Goal: Task Accomplishment & Management: Manage account settings

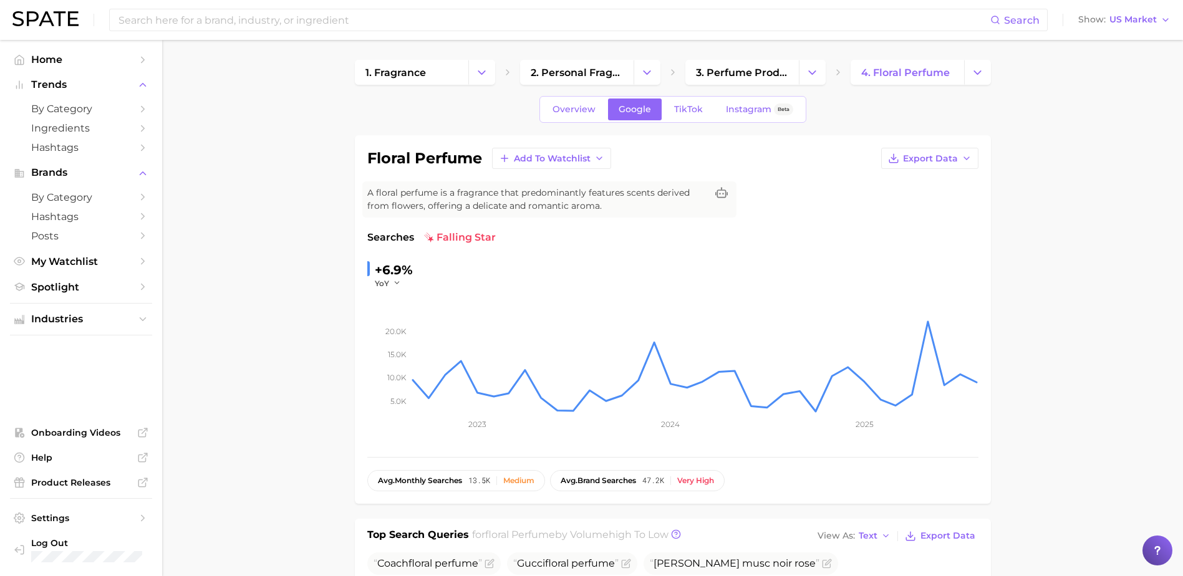
scroll to position [374, 0]
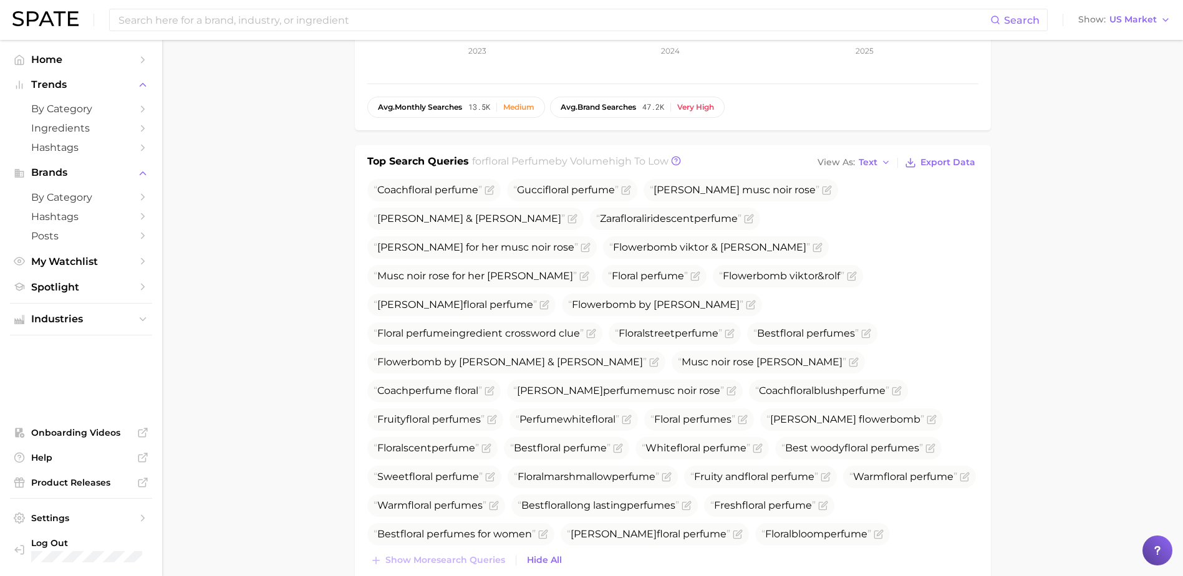
click at [249, 268] on main "1. fragrance 2. personal fragrance 3. perfume products 4. floral perfume Overvi…" at bounding box center [672, 538] width 1021 height 1744
click at [64, 287] on span "Spotlight" at bounding box center [81, 287] width 100 height 12
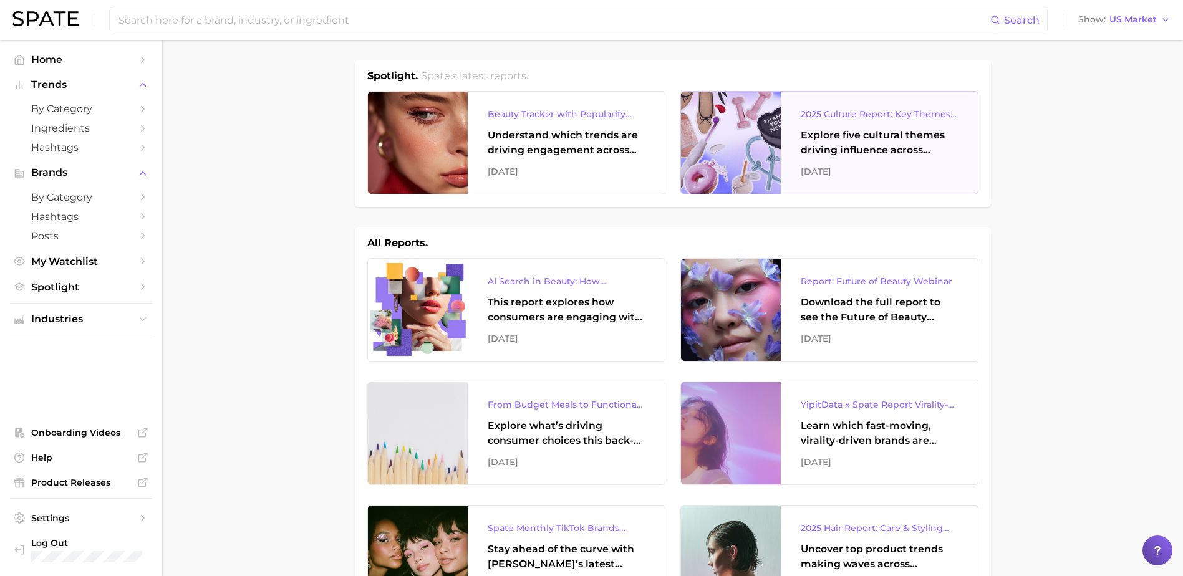
click at [843, 115] on div "2025 Culture Report: Key Themes That Are Shaping Consumer Demand" at bounding box center [879, 114] width 157 height 15
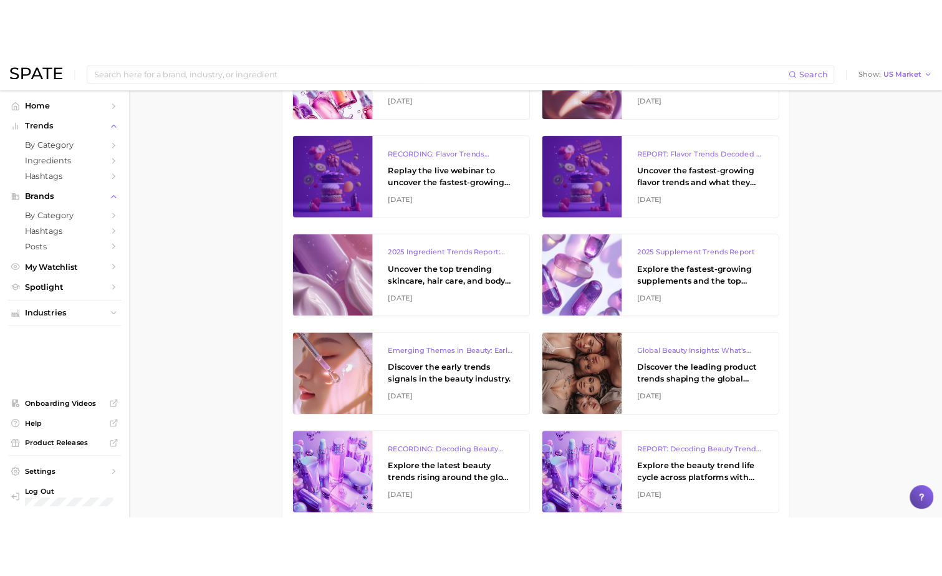
scroll to position [780, 0]
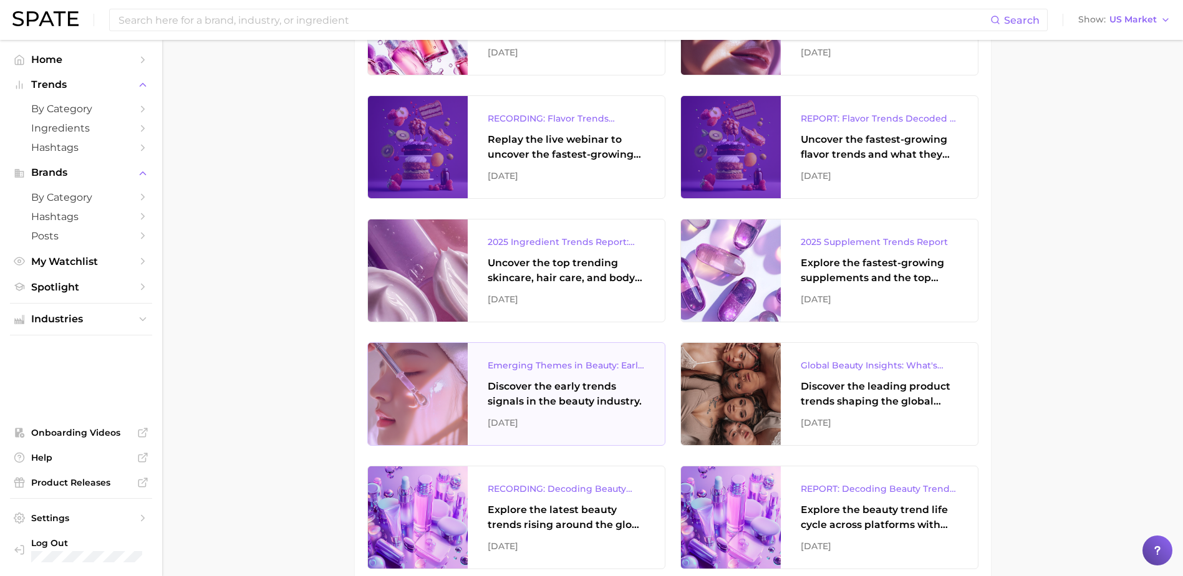
click at [613, 367] on div "Emerging Themes in Beauty: Early Trend Signals with Big Potential" at bounding box center [566, 365] width 157 height 15
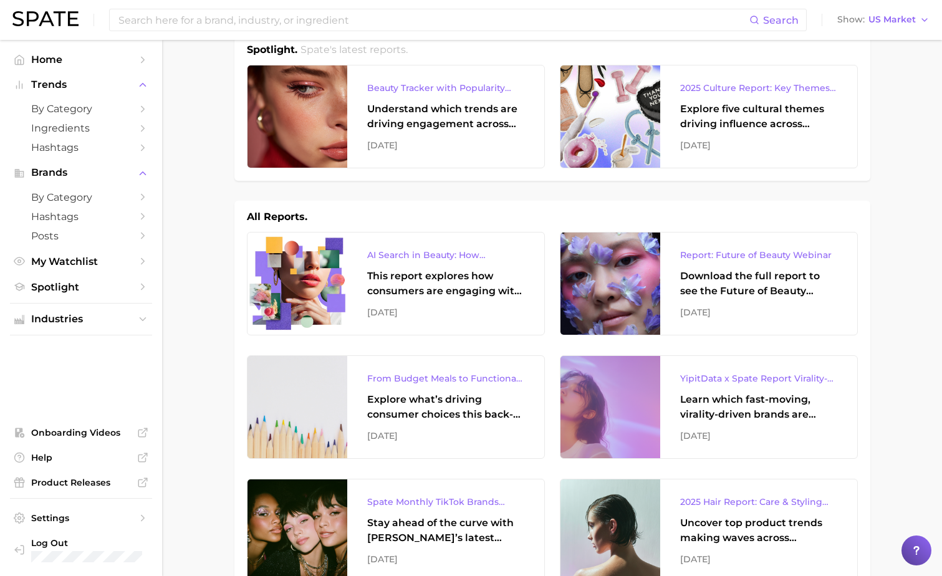
scroll to position [0, 0]
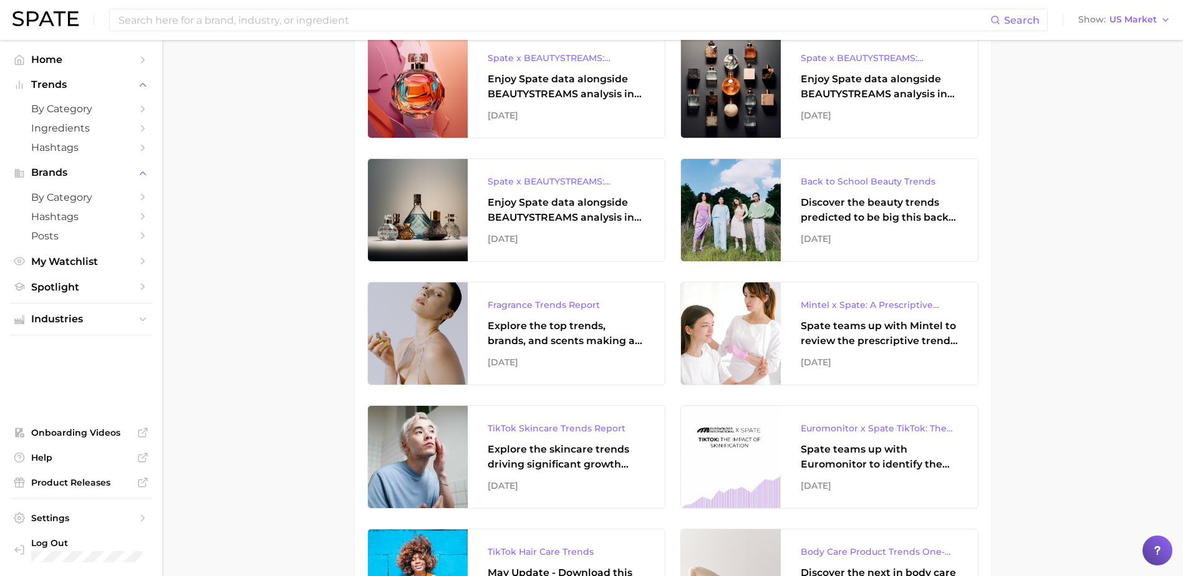
scroll to position [3809, 0]
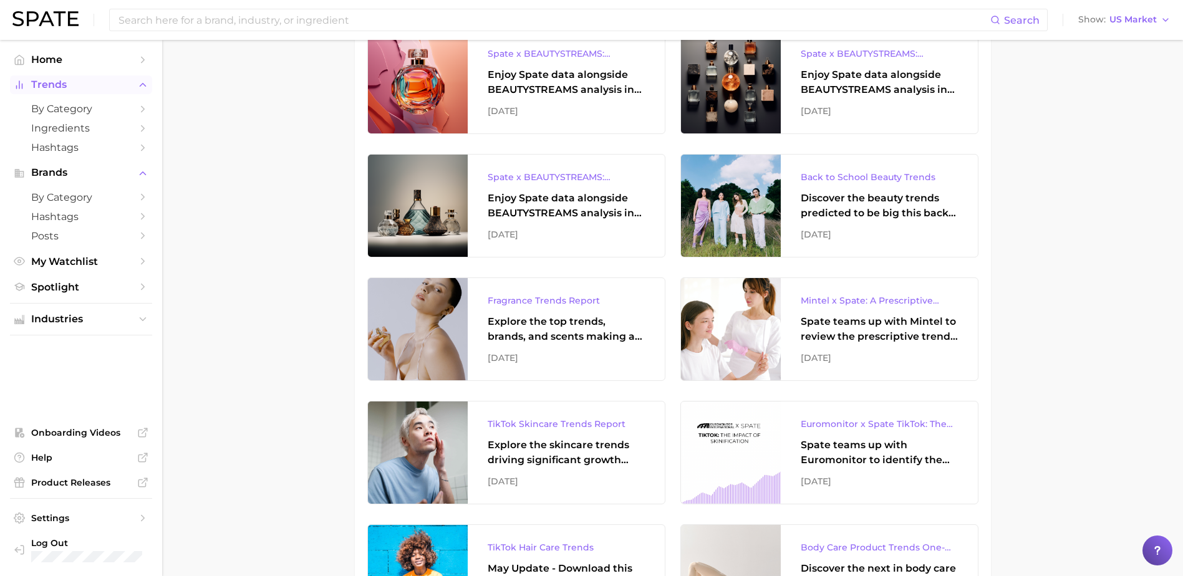
click at [114, 79] on span "Trends" at bounding box center [81, 84] width 100 height 11
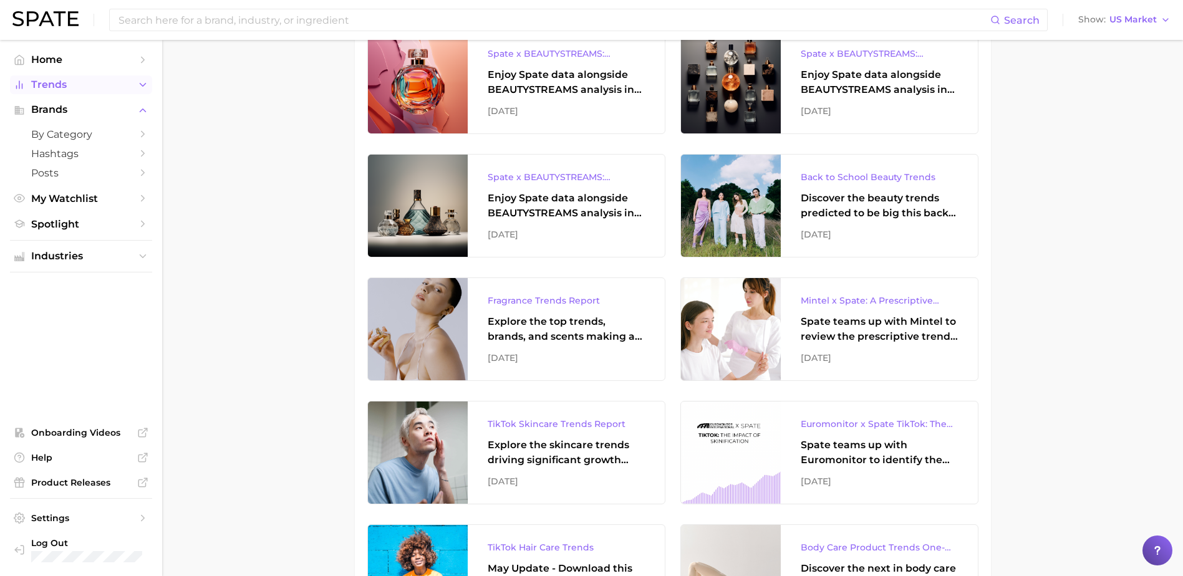
click at [114, 79] on span "Trends" at bounding box center [81, 84] width 100 height 11
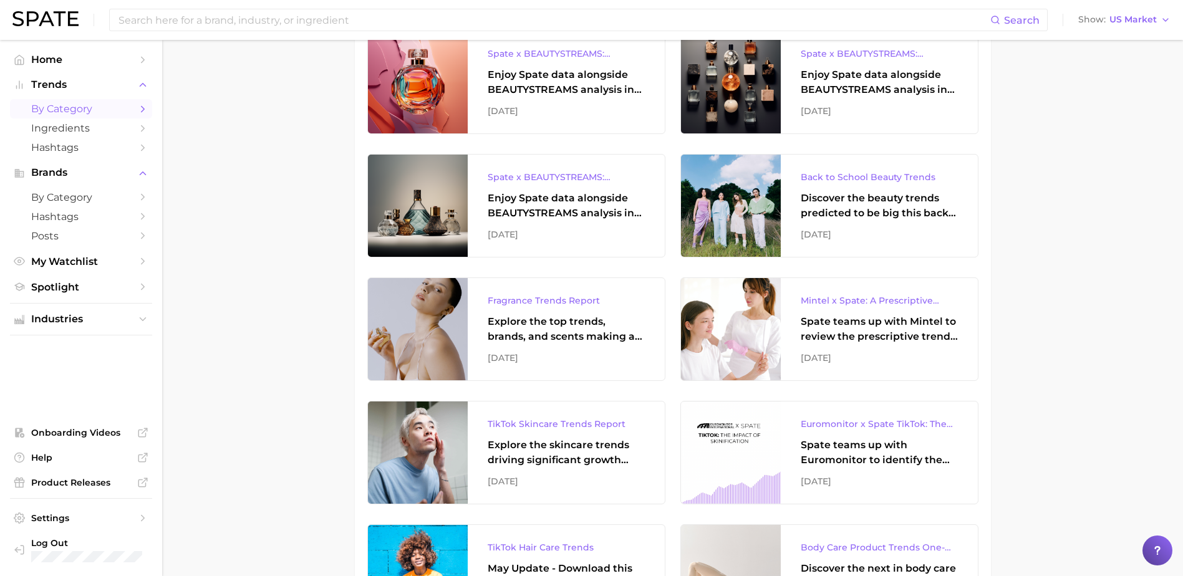
click at [133, 107] on link "by Category" at bounding box center [81, 108] width 142 height 19
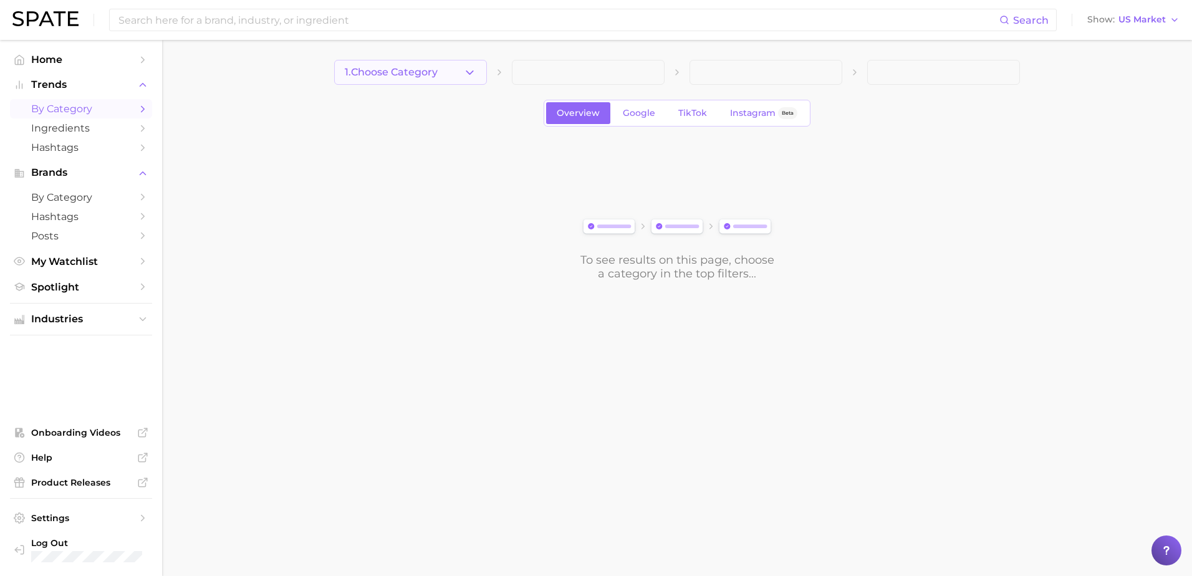
click at [417, 69] on span "1. Choose Category" at bounding box center [391, 72] width 93 height 11
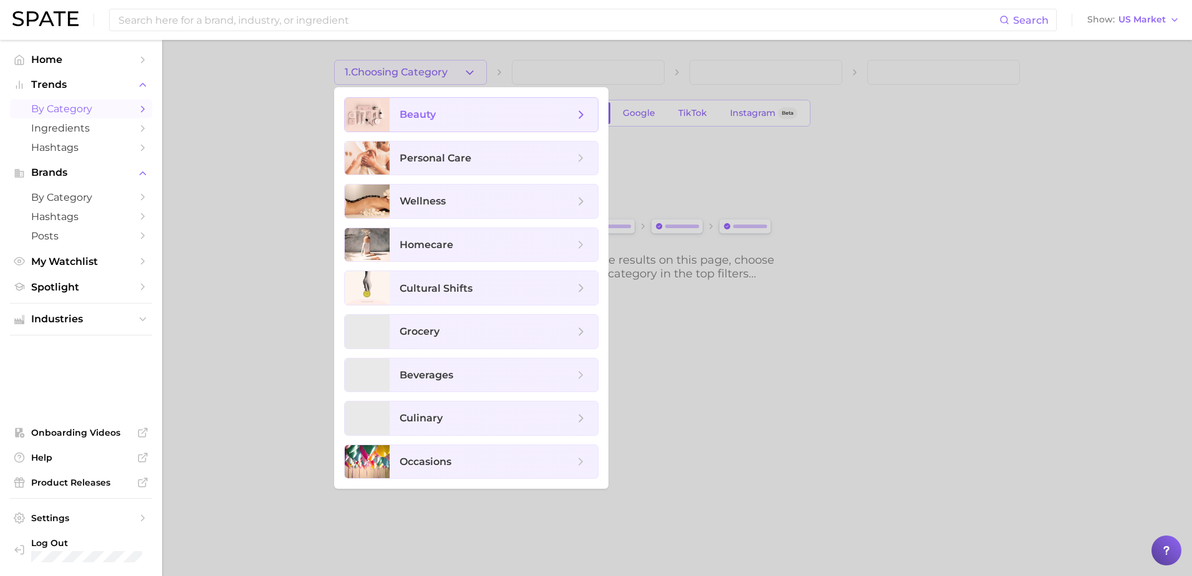
click at [395, 117] on span "beauty" at bounding box center [494, 115] width 208 height 34
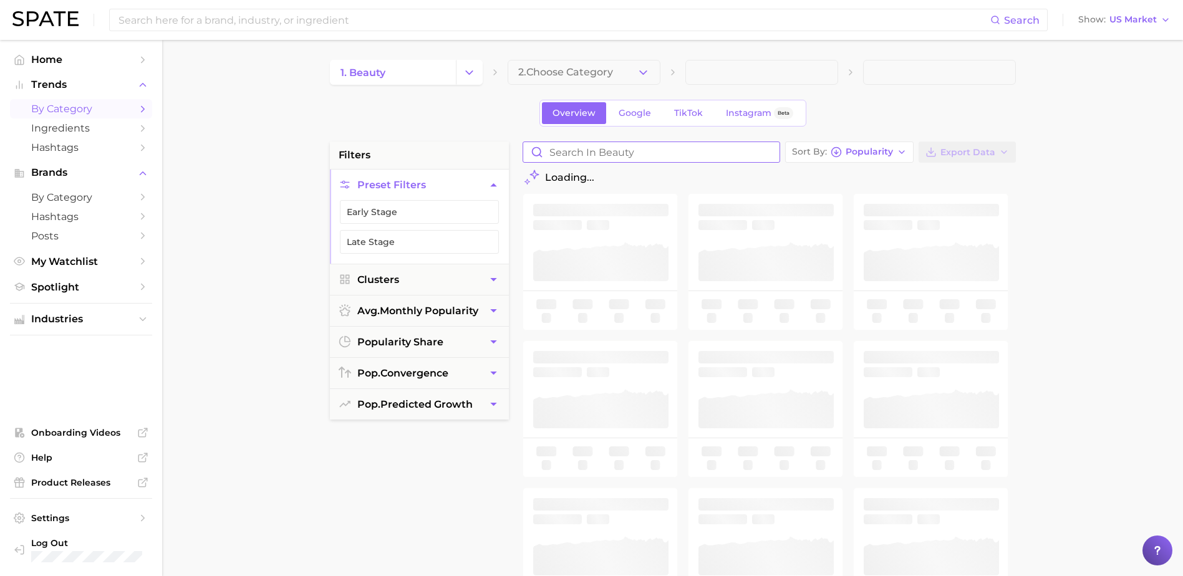
click at [608, 147] on input "Search in beauty" at bounding box center [651, 152] width 256 height 20
type input "fall"
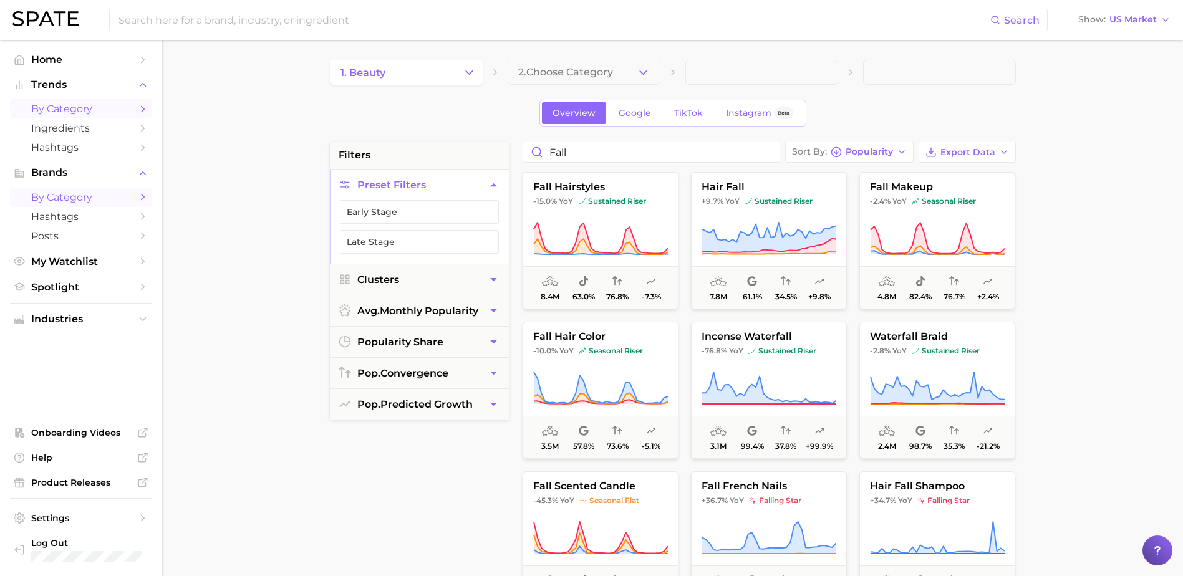
click at [49, 193] on span "by Category" at bounding box center [81, 197] width 100 height 12
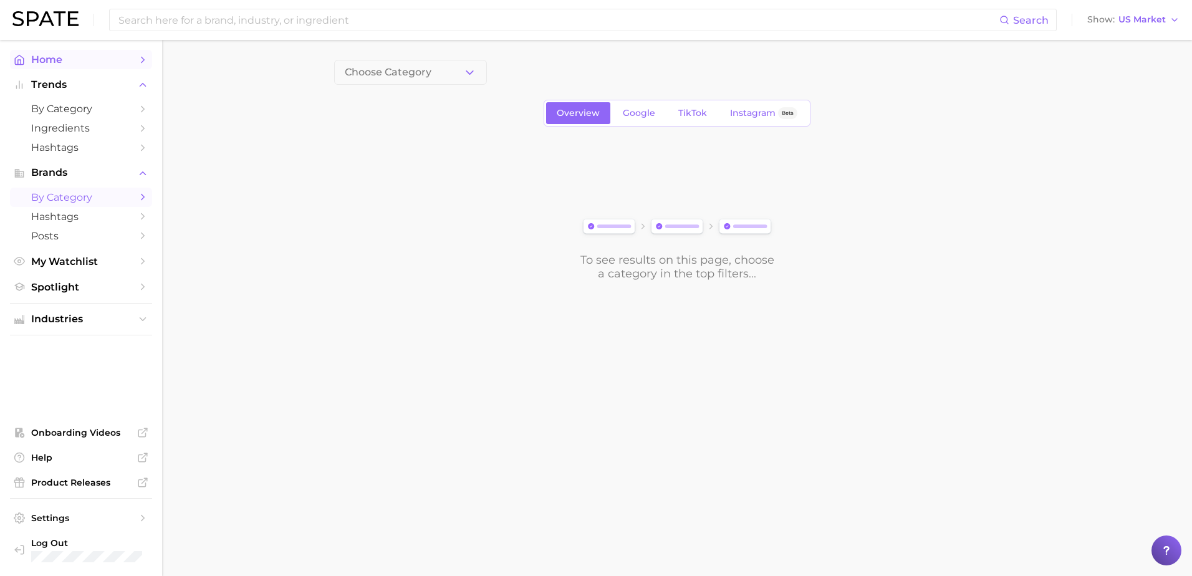
click at [84, 65] on span "Home" at bounding box center [81, 60] width 100 height 12
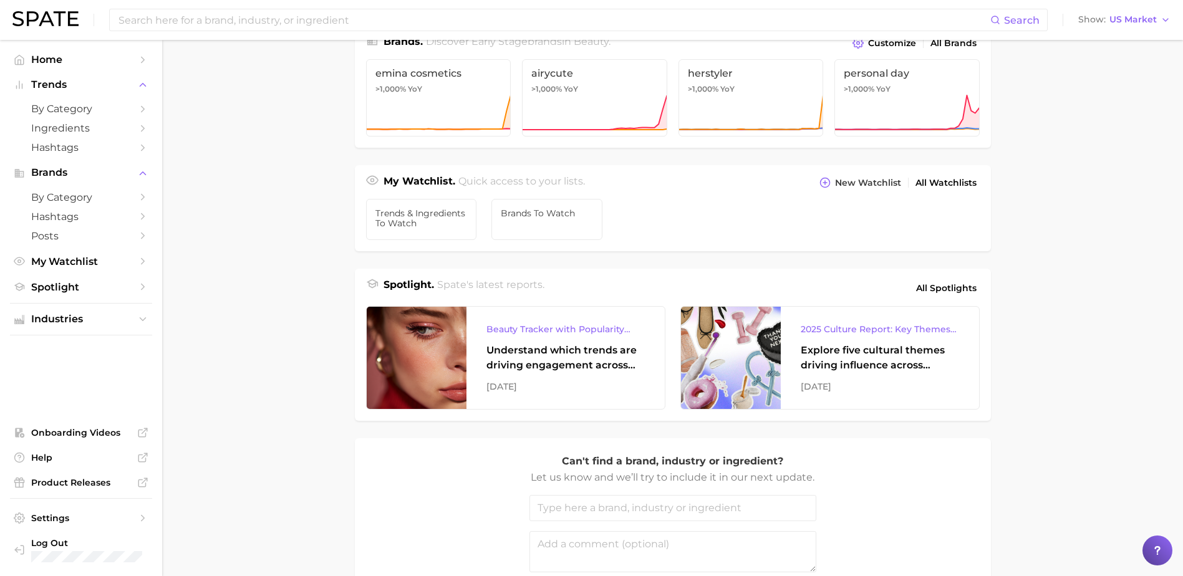
scroll to position [326, 0]
click at [869, 189] on span "New Watchlist" at bounding box center [868, 183] width 66 height 11
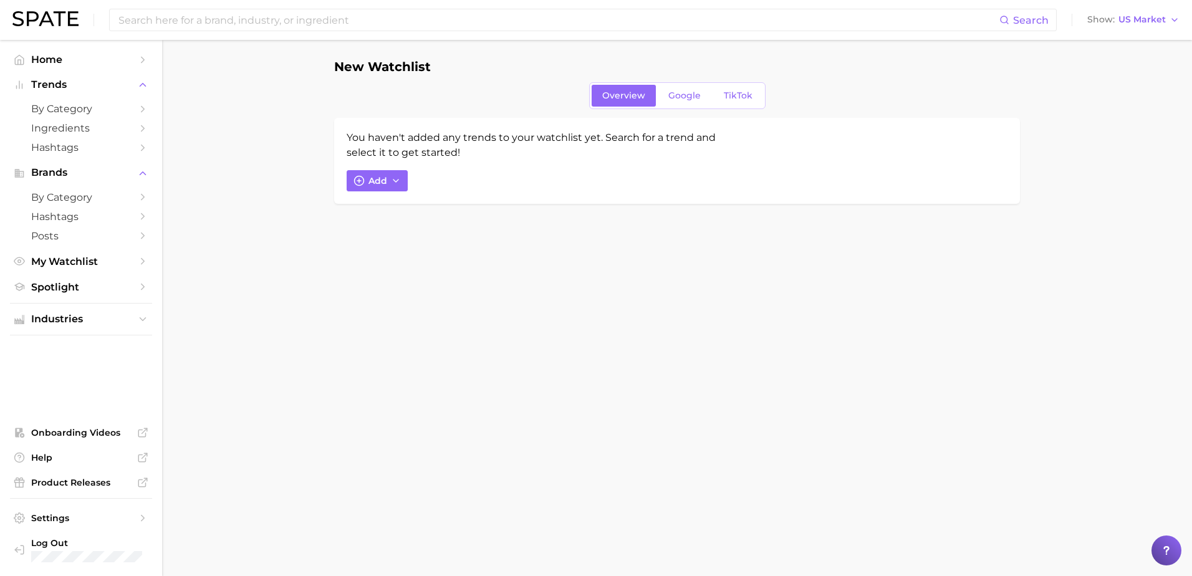
click at [383, 193] on div "You haven't added any trends to your watchlist yet. Search for a trend and sele…" at bounding box center [677, 161] width 686 height 86
drag, startPoint x: 374, startPoint y: 170, endPoint x: 361, endPoint y: 193, distance: 27.1
click at [361, 193] on div "You haven't added any trends to your watchlist yet. Search for a trend and sele…" at bounding box center [677, 161] width 686 height 86
click at [365, 186] on button "Add" at bounding box center [377, 180] width 61 height 21
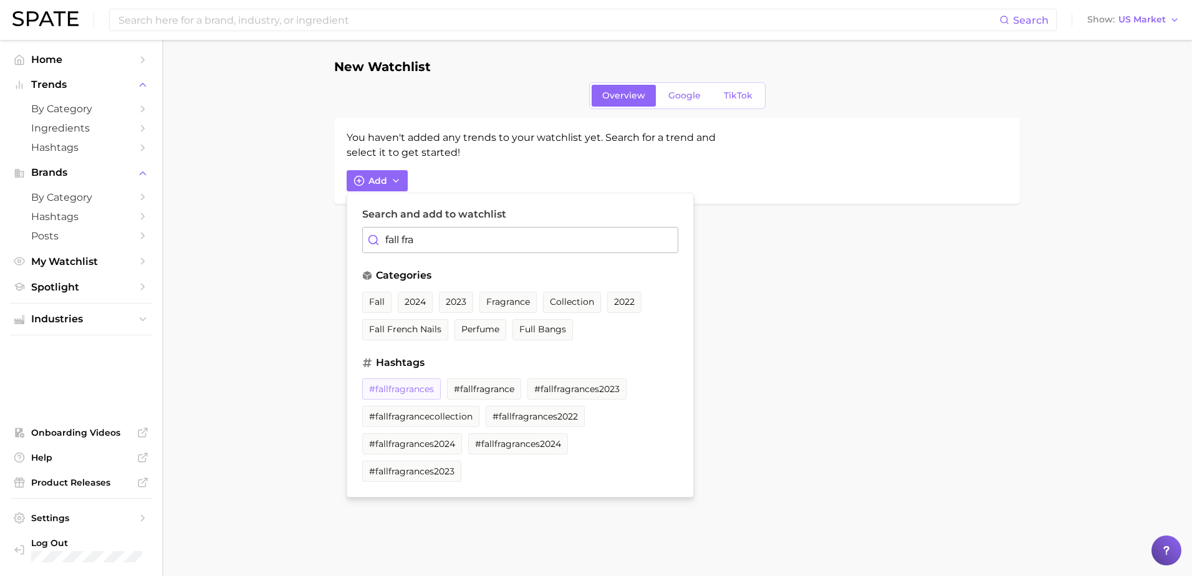
type input "fall fra"
click at [416, 383] on button "#fallfragrances" at bounding box center [401, 389] width 79 height 21
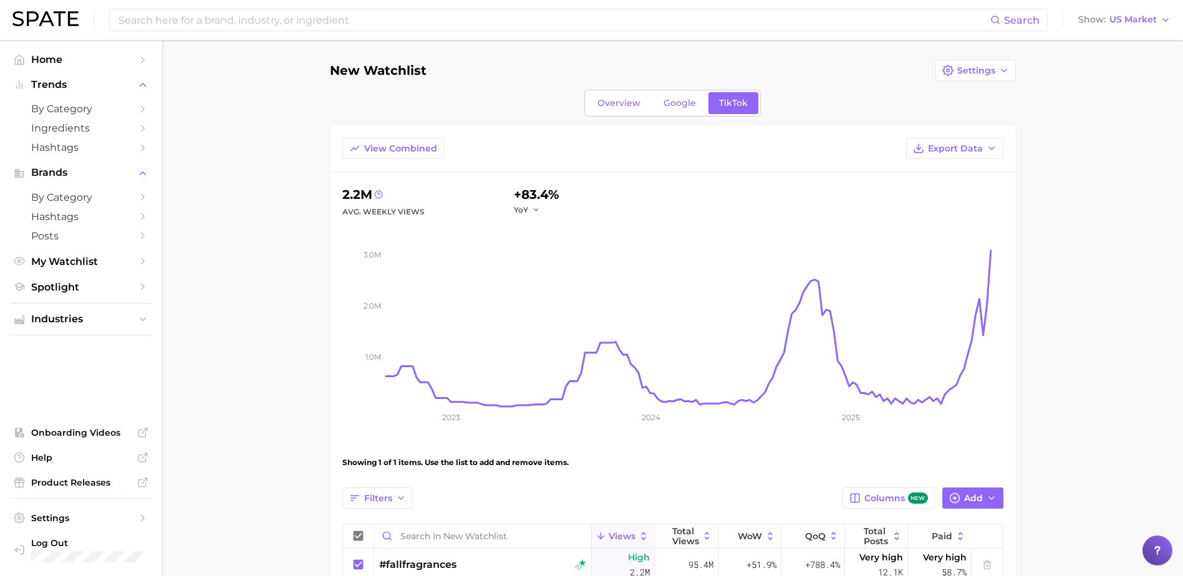
click at [383, 74] on h1 "New Watchlist" at bounding box center [378, 71] width 97 height 14
drag, startPoint x: 383, startPoint y: 74, endPoint x: 501, endPoint y: 123, distance: 128.0
click at [501, 123] on div "New Watchlist Settings Overview Google TikTok View Combined Export Data 2.2m Av…" at bounding box center [673, 342] width 686 height 565
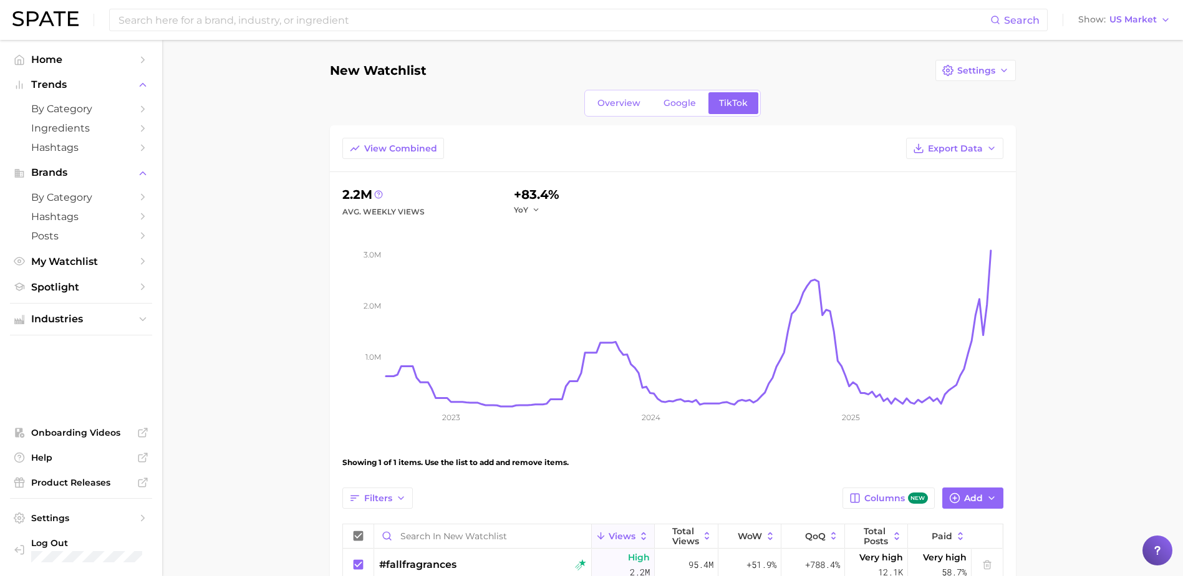
scroll to position [111, 0]
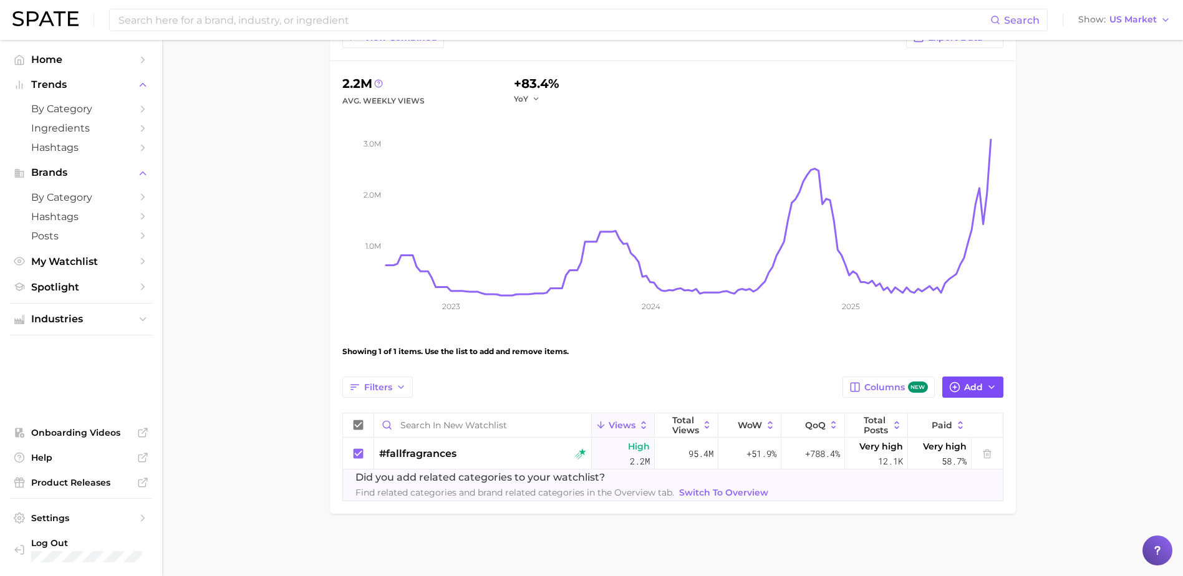
click at [964, 393] on button "Add" at bounding box center [972, 387] width 61 height 21
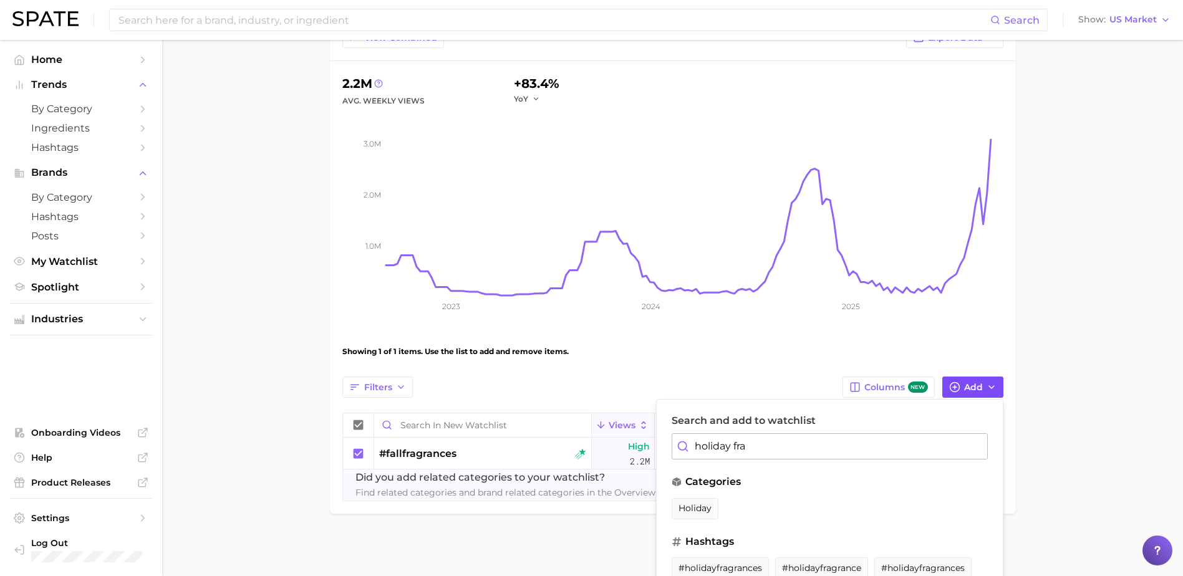
scroll to position [157, 0]
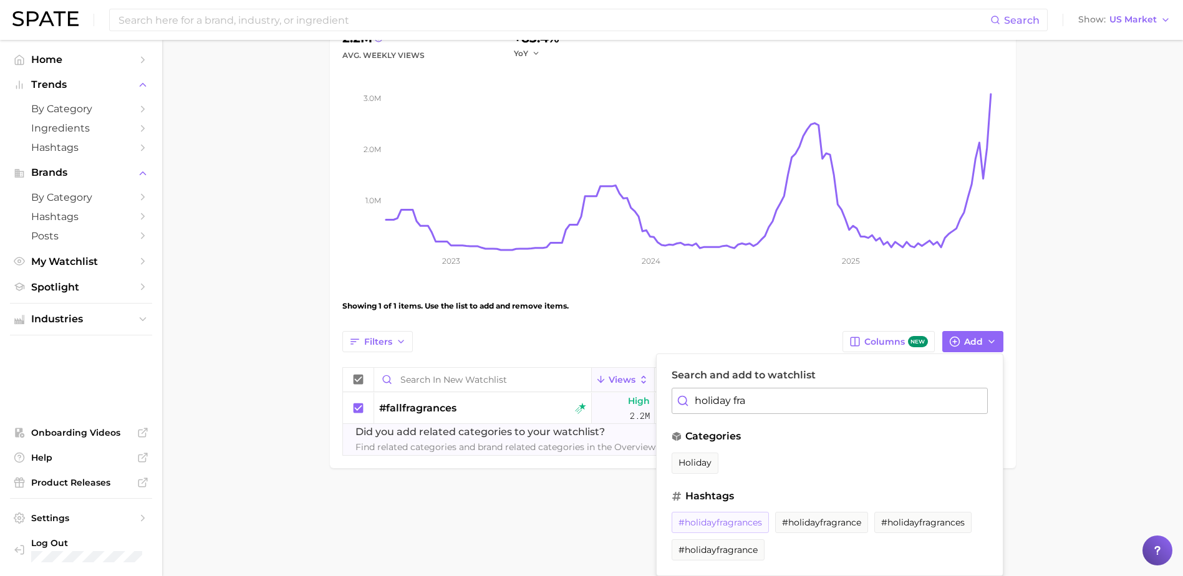
type input "holiday fra"
click at [724, 526] on span "#holidayfragrances" at bounding box center [721, 523] width 84 height 11
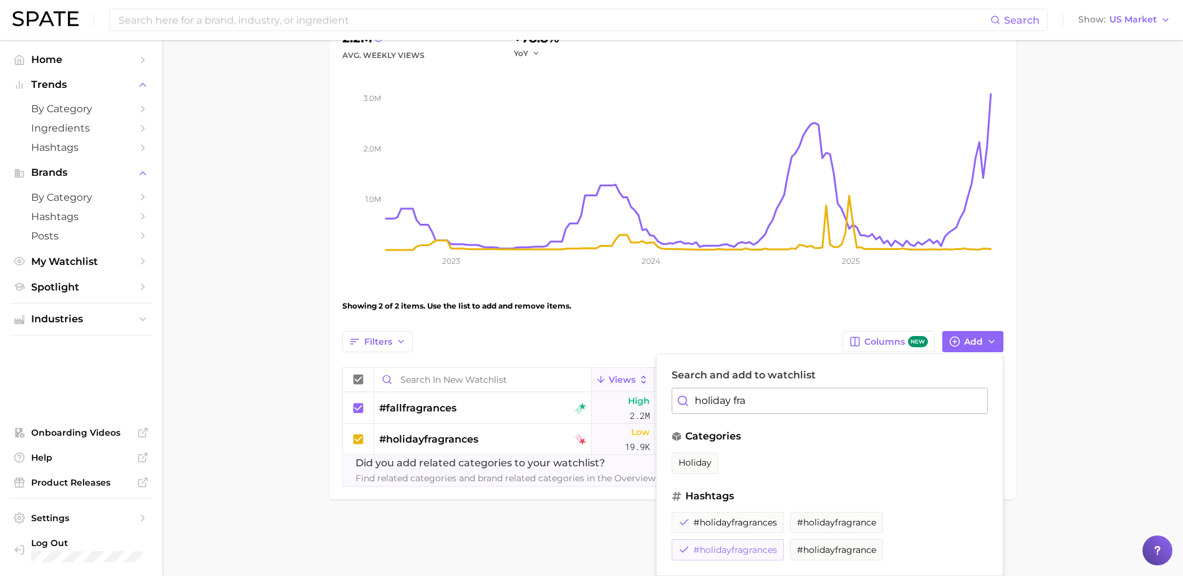
click at [762, 553] on span "#holidayfragrances" at bounding box center [736, 550] width 84 height 11
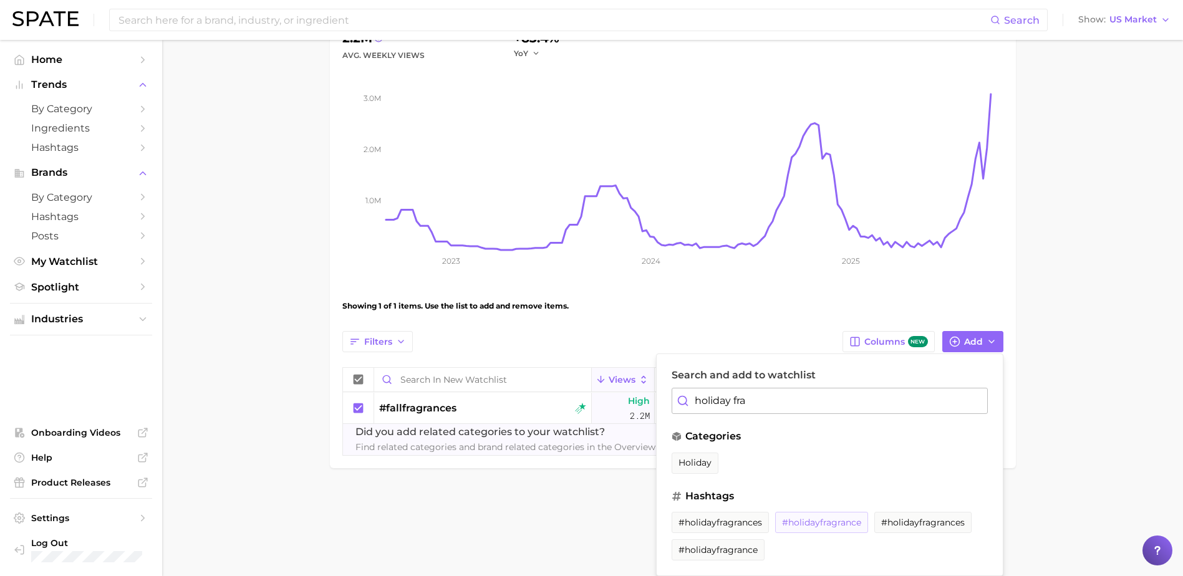
click at [852, 521] on span "#holidayfragrance" at bounding box center [821, 523] width 79 height 11
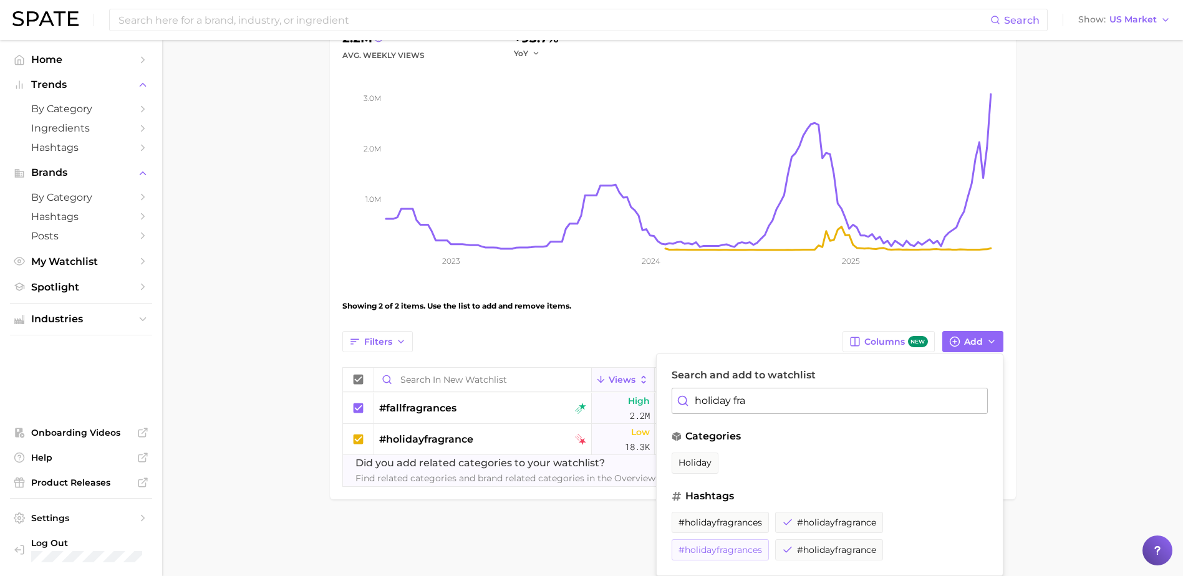
click at [742, 542] on button "#holidayfragrances" at bounding box center [720, 549] width 97 height 21
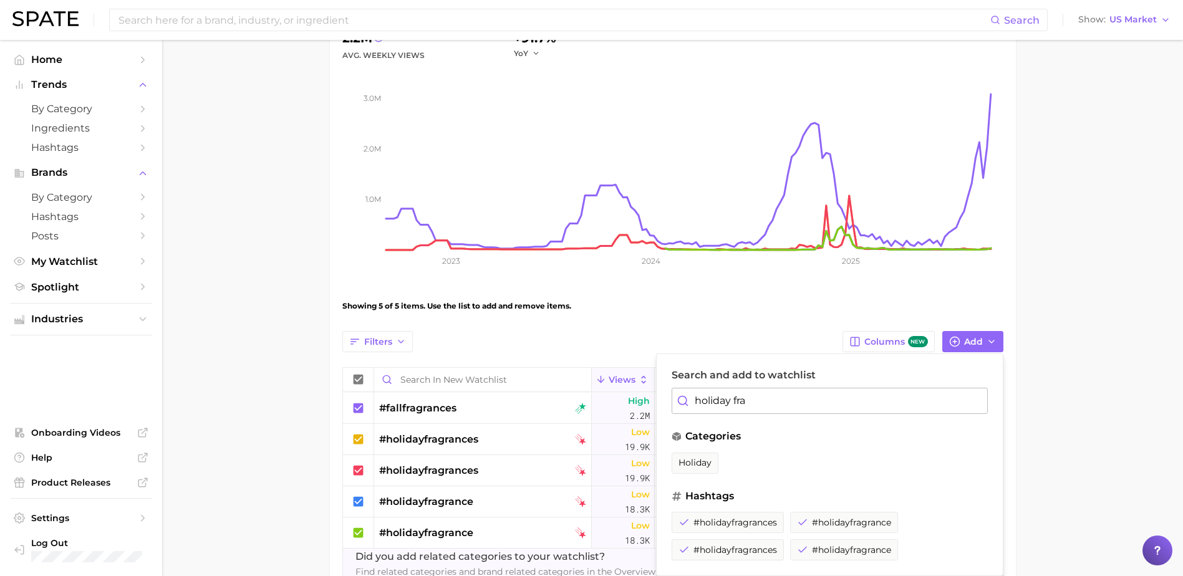
scroll to position [236, 0]
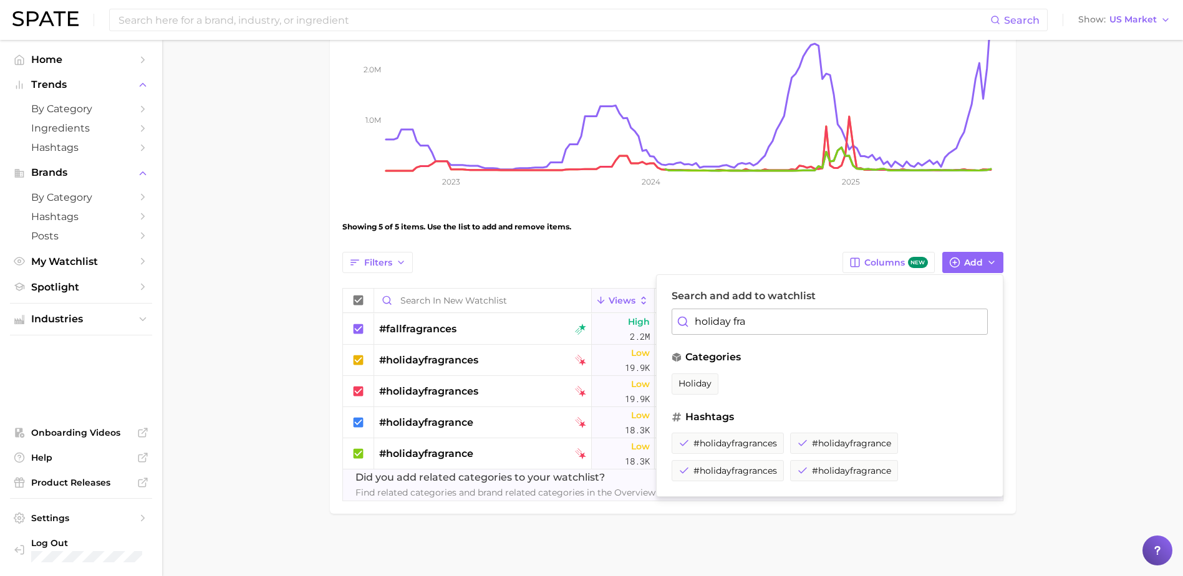
click at [1057, 412] on main "New Watchlist Settings Overview Google TikTok View Combined Export Data 2.2m Av…" at bounding box center [672, 190] width 1021 height 772
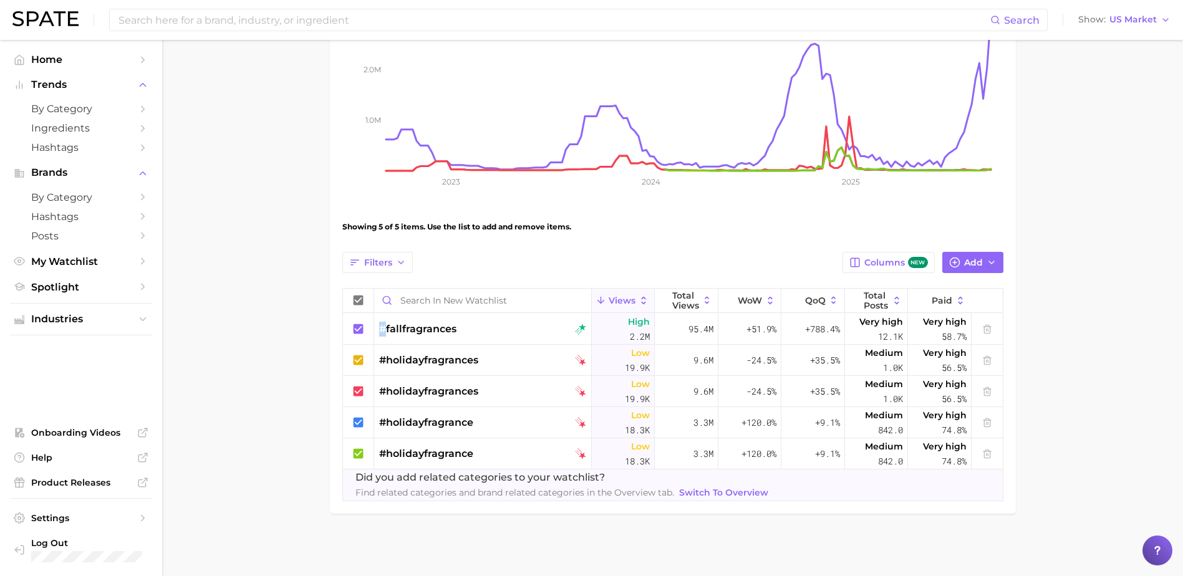
click at [1057, 412] on main "New Watchlist Settings Overview Google TikTok View Combined Export Data 2.2m Av…" at bounding box center [672, 190] width 1021 height 772
click at [362, 398] on icon at bounding box center [359, 392] width 14 height 14
click at [359, 394] on icon at bounding box center [359, 392] width 14 height 14
click at [356, 358] on icon at bounding box center [358, 360] width 10 height 10
click at [396, 370] on div "#holidayfragrances" at bounding box center [428, 360] width 99 height 31
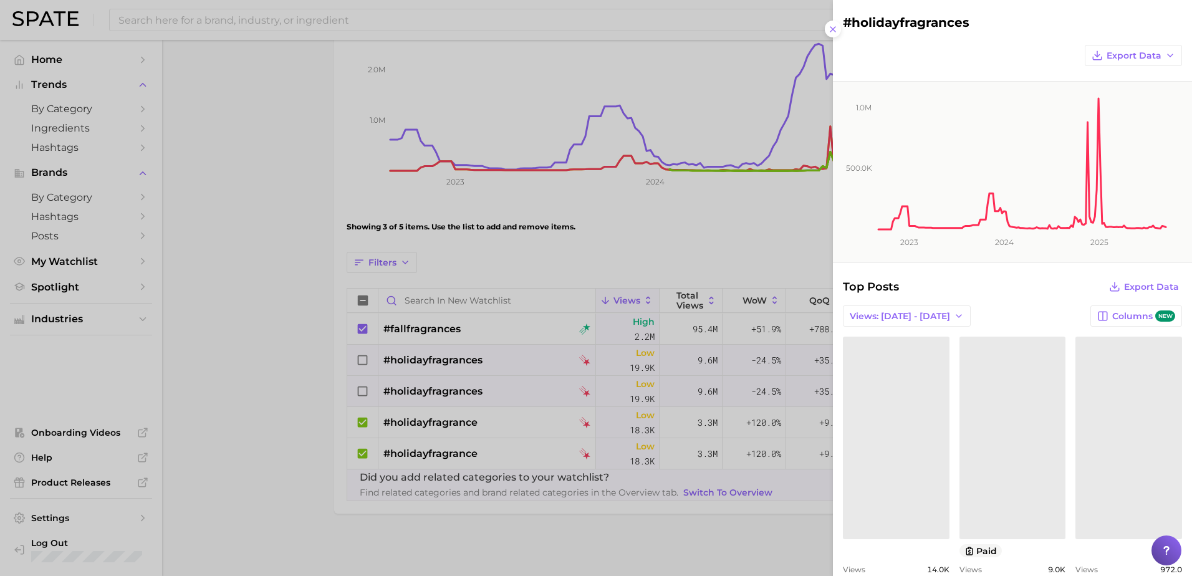
click at [375, 389] on div at bounding box center [596, 288] width 1192 height 576
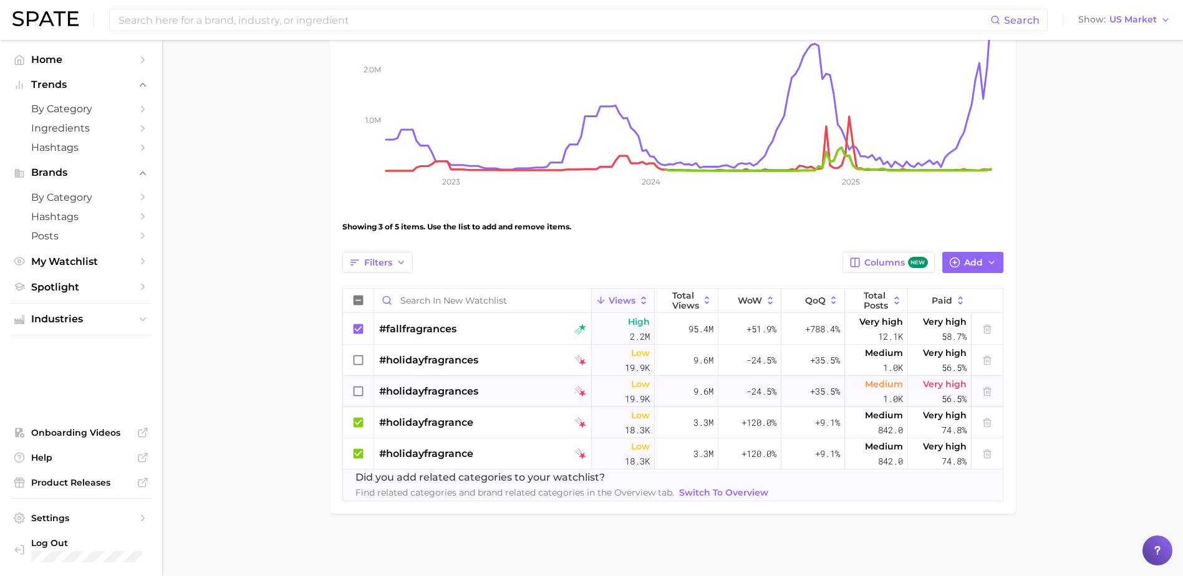
click at [357, 366] on icon at bounding box center [359, 361] width 14 height 14
click at [359, 419] on icon at bounding box center [358, 422] width 10 height 10
click at [515, 300] on input "Search in New Watchlist" at bounding box center [482, 301] width 217 height 24
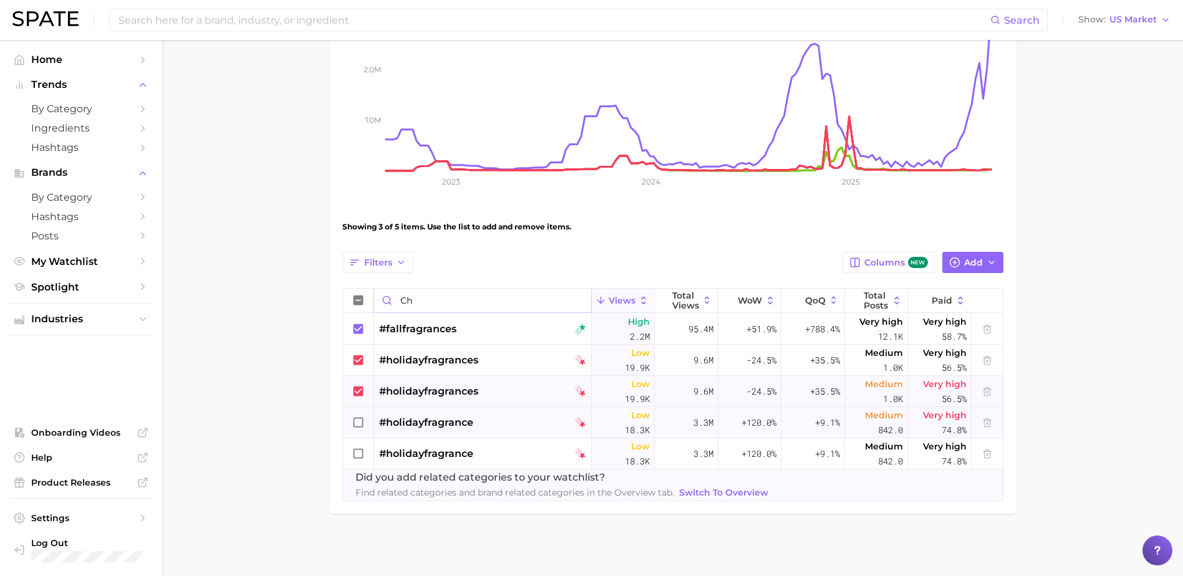
scroll to position [80, 0]
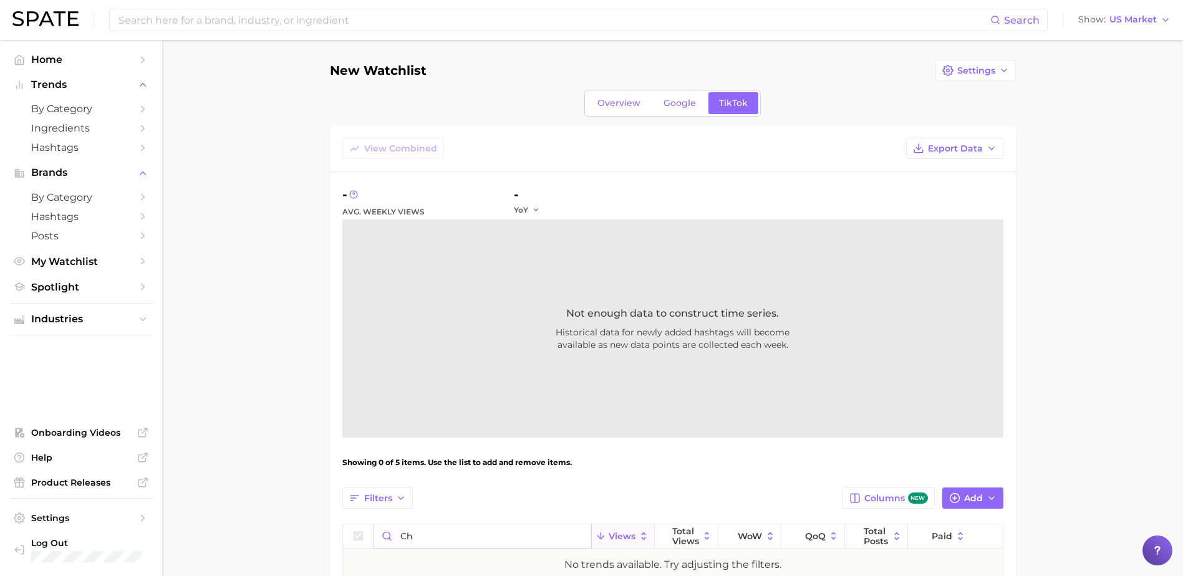
type input "c"
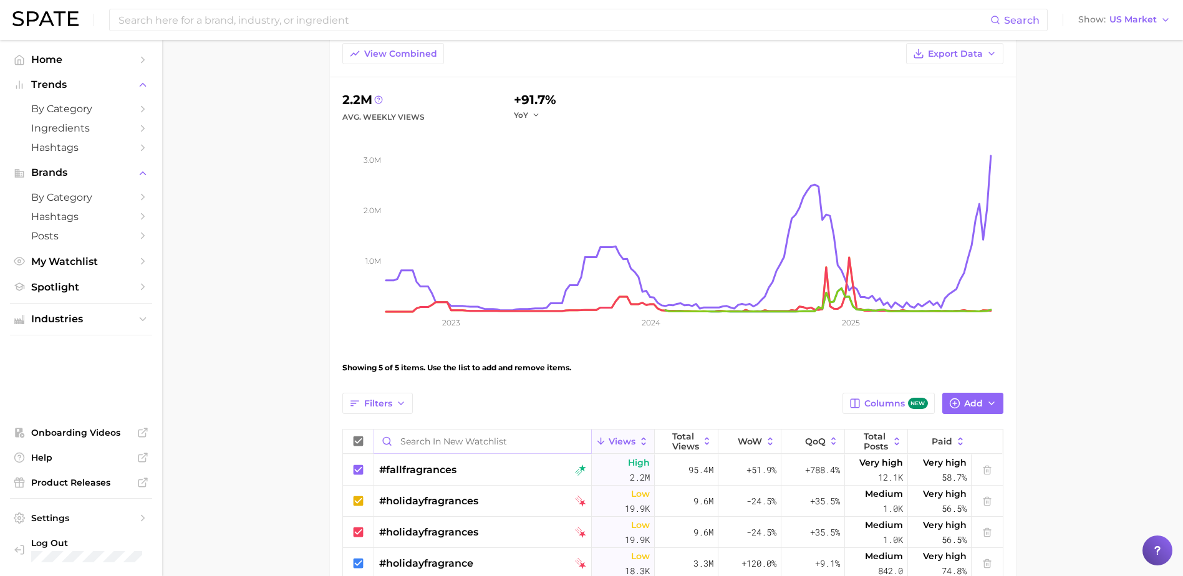
scroll to position [236, 0]
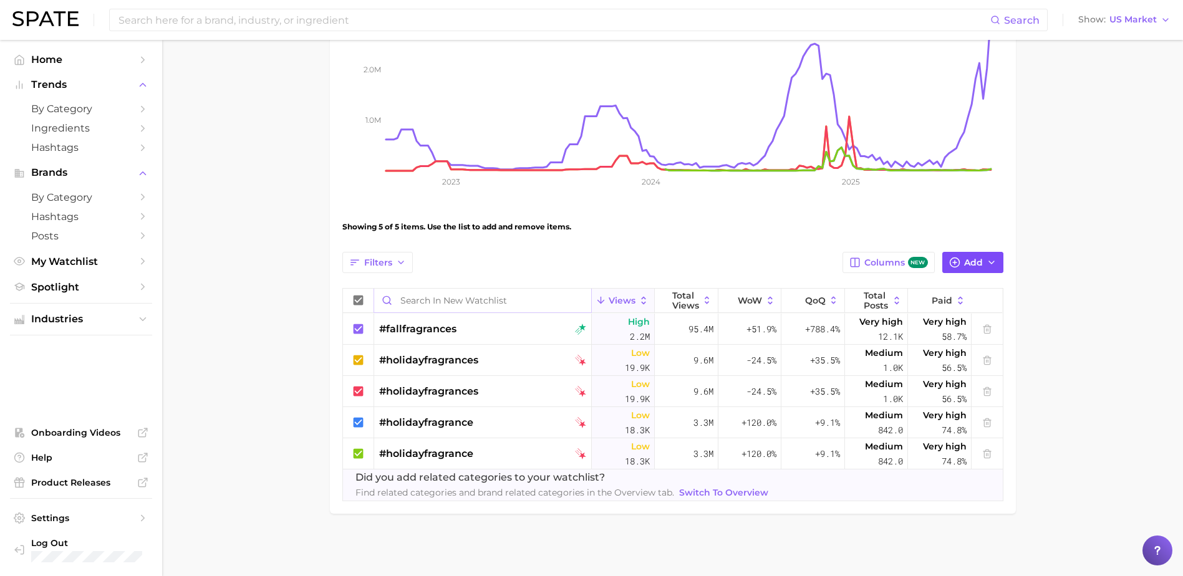
click at [979, 258] on span "Add" at bounding box center [973, 263] width 19 height 11
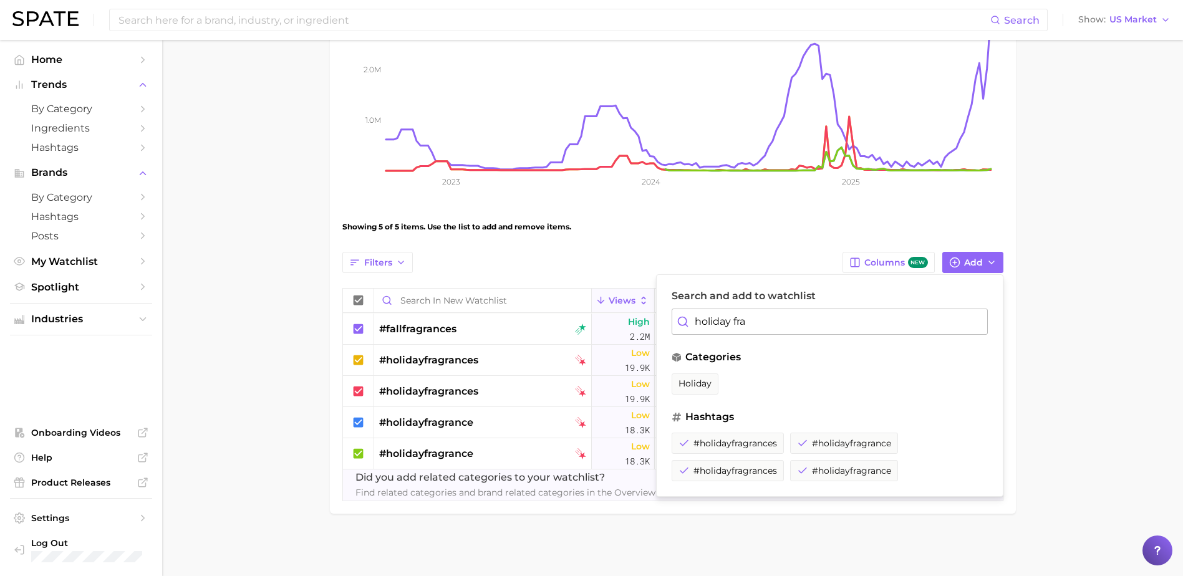
click at [748, 326] on input "holiday fra" at bounding box center [830, 322] width 316 height 26
click at [1069, 283] on main "New Watchlist Settings Overview Google TikTok View Combined Export Data 2.2m Av…" at bounding box center [672, 190] width 1021 height 772
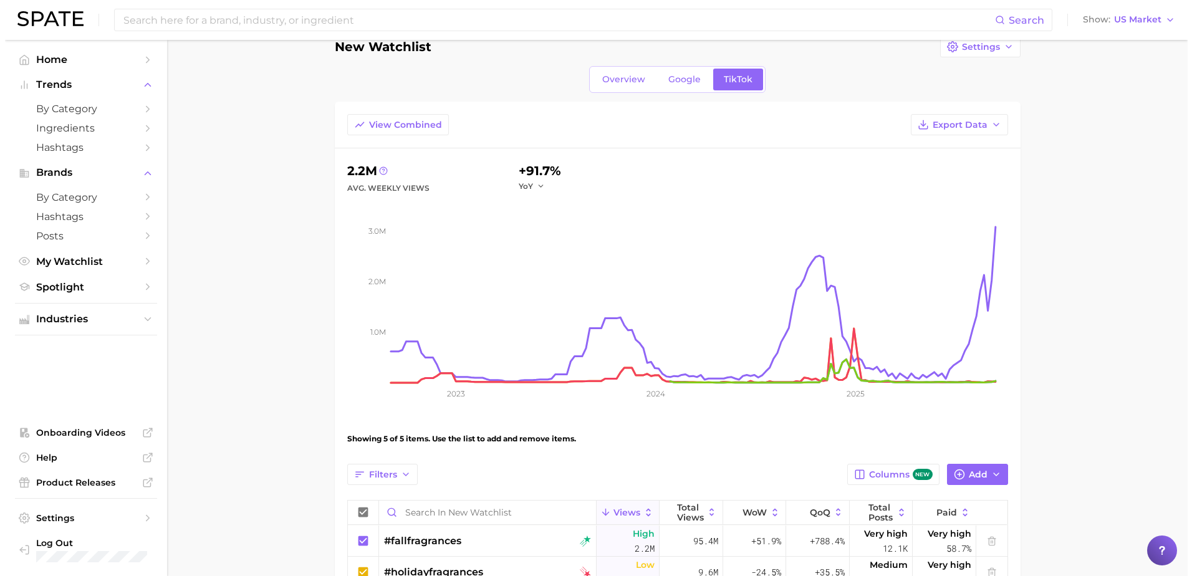
scroll to position [0, 0]
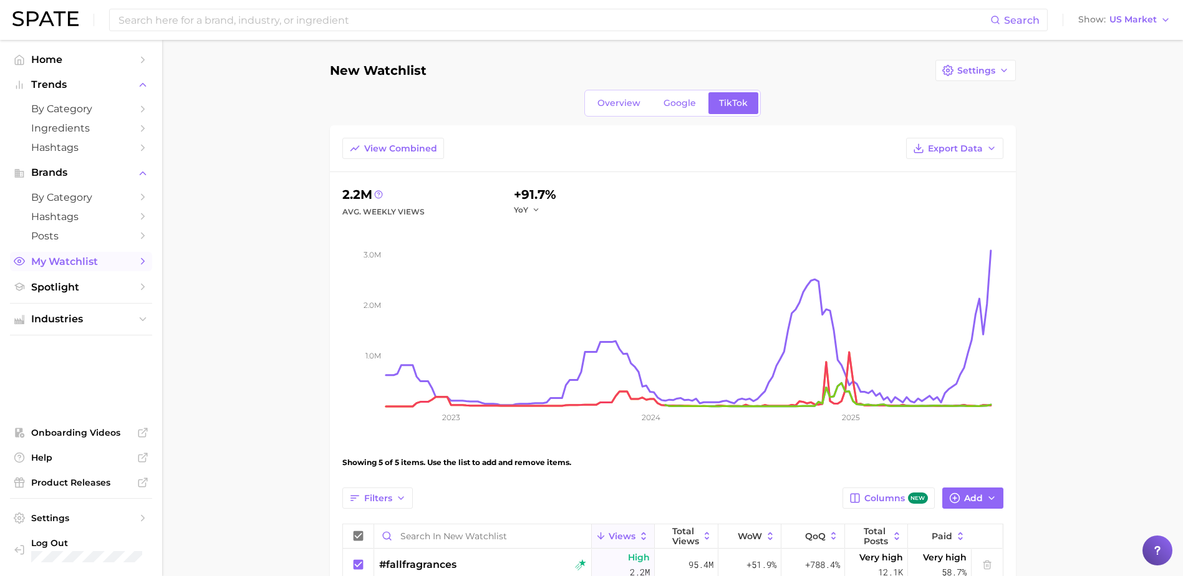
click at [77, 260] on span "My Watchlist" at bounding box center [81, 262] width 100 height 12
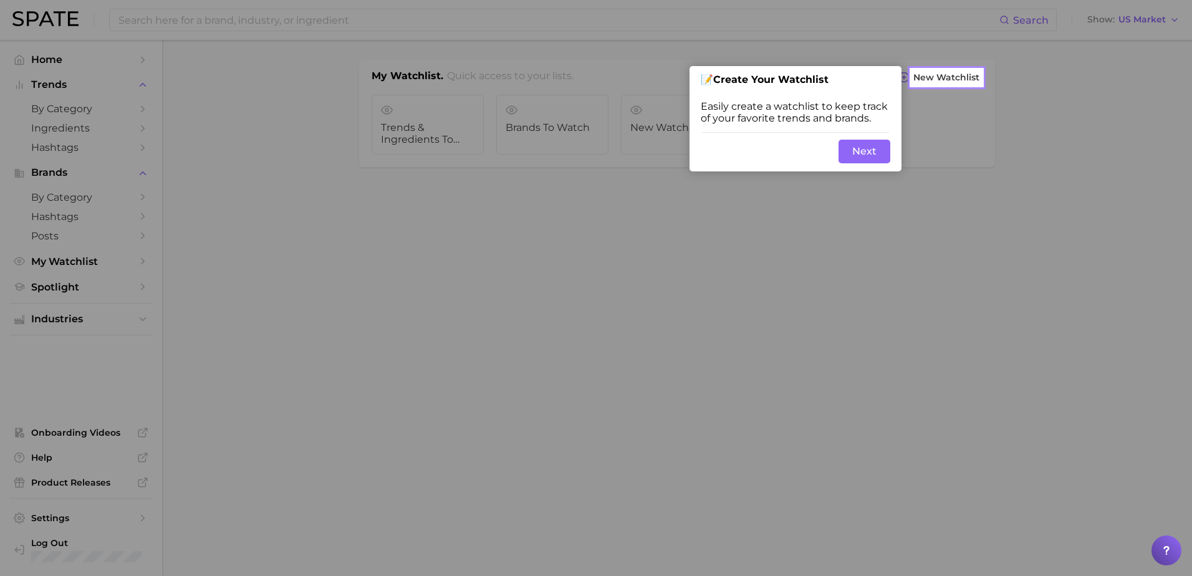
click at [866, 147] on button "Next" at bounding box center [865, 152] width 52 height 24
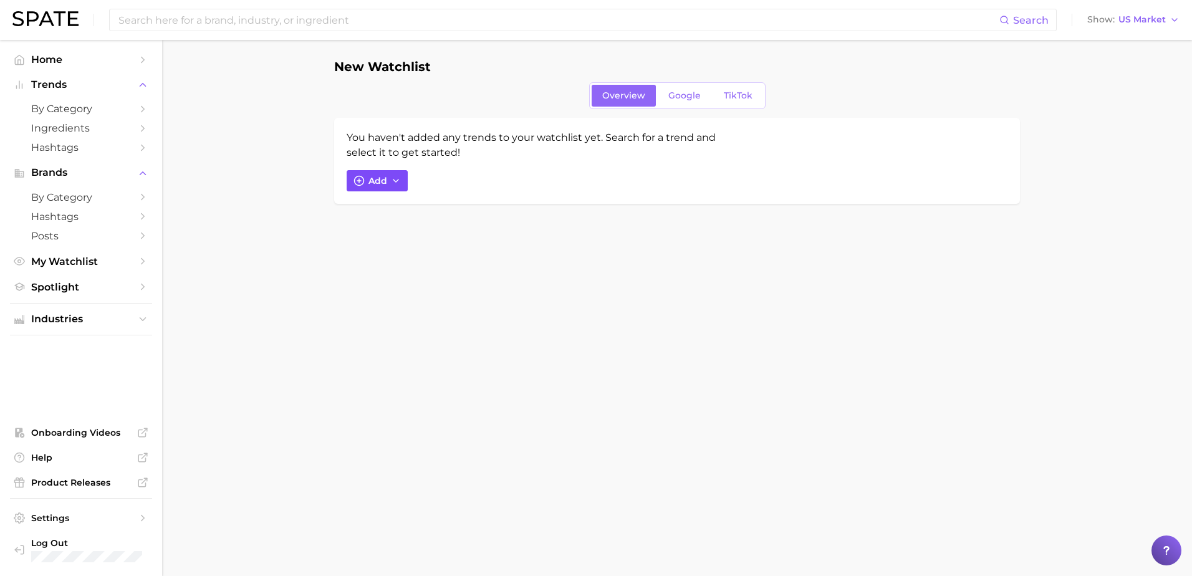
click at [367, 183] on button "Add" at bounding box center [377, 180] width 61 height 21
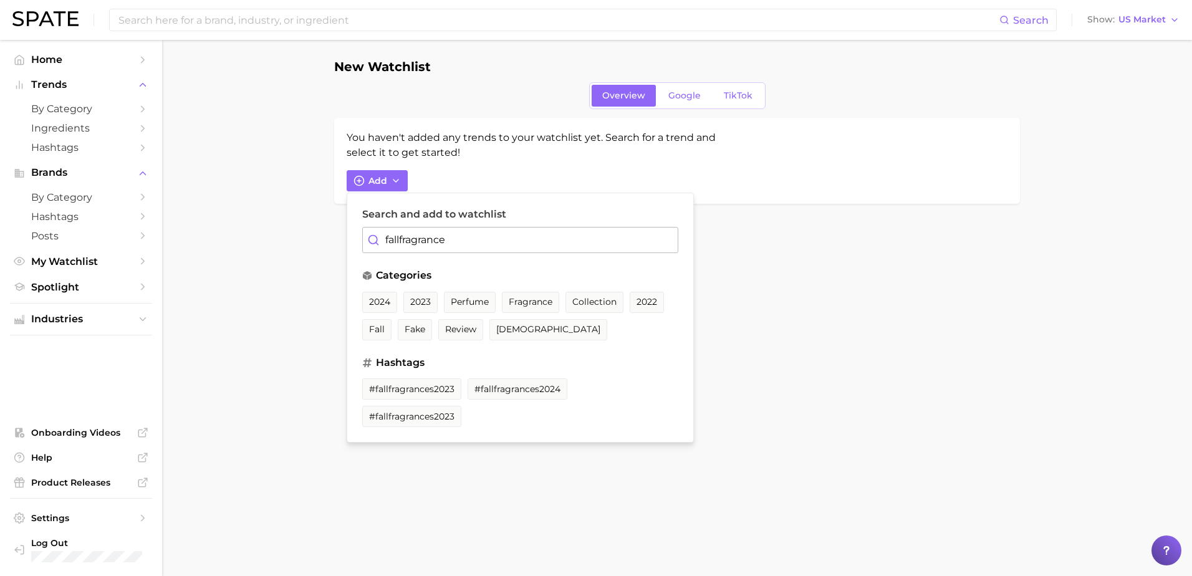
type input "fallfragrance"
click at [869, 298] on body "Search Show US Market Home Trends by Category Ingredients Hashtags Brands by Ca…" at bounding box center [596, 288] width 1192 height 576
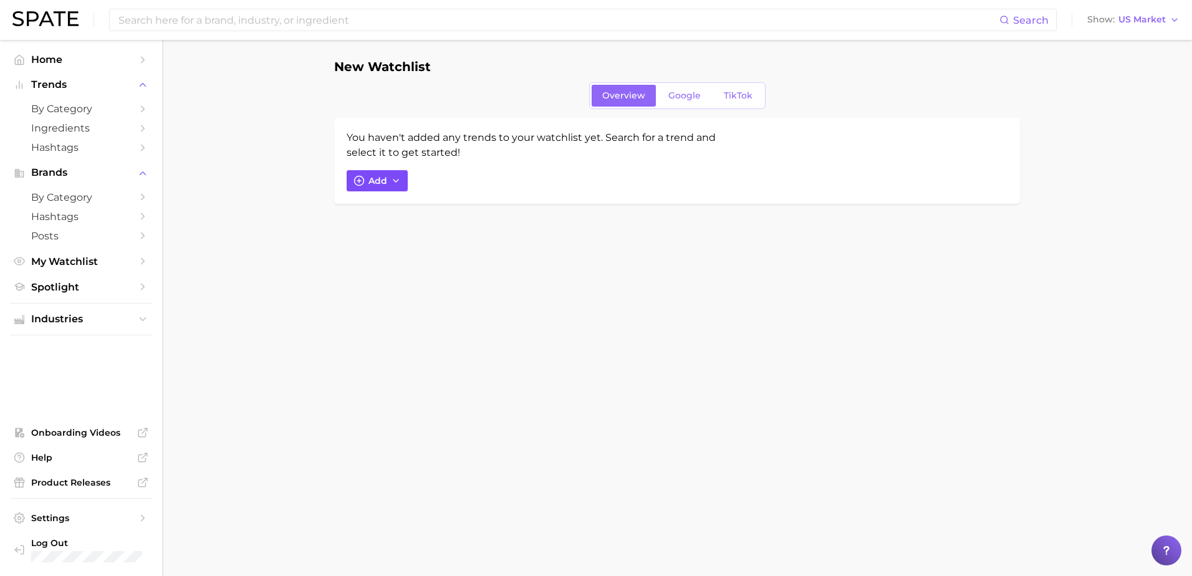
click at [397, 183] on icon "button" at bounding box center [396, 181] width 10 height 10
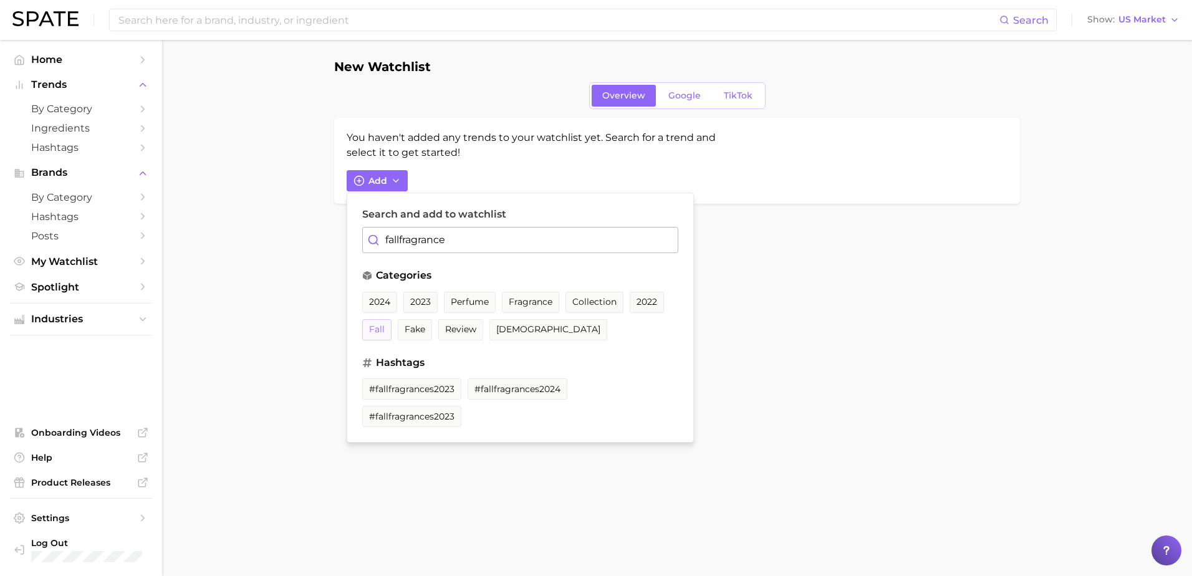
click at [382, 331] on span "fall" at bounding box center [377, 329] width 16 height 11
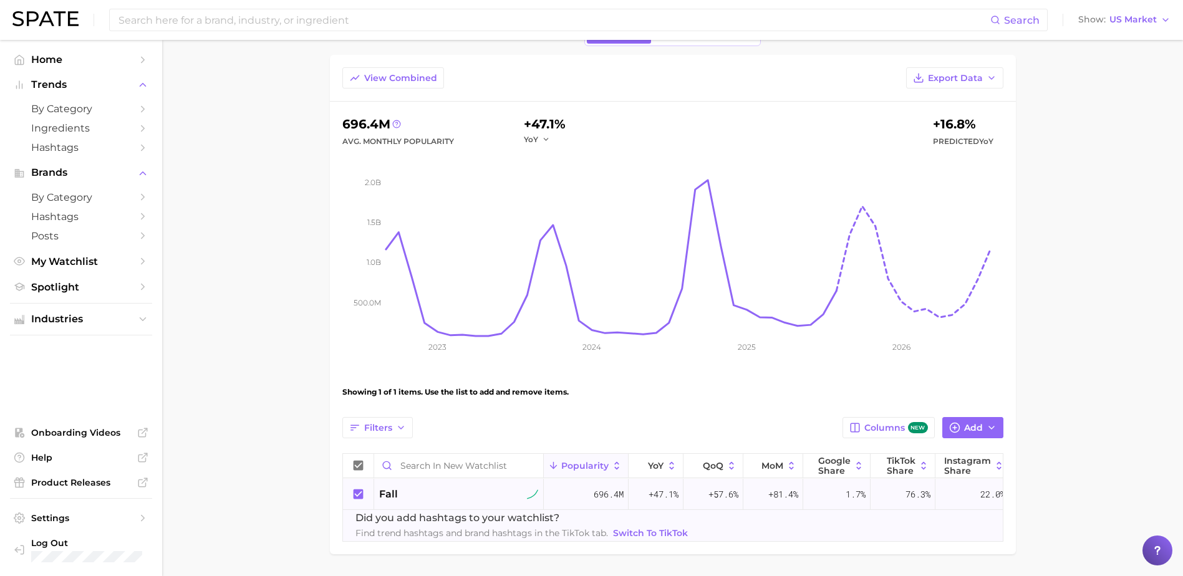
scroll to position [120, 0]
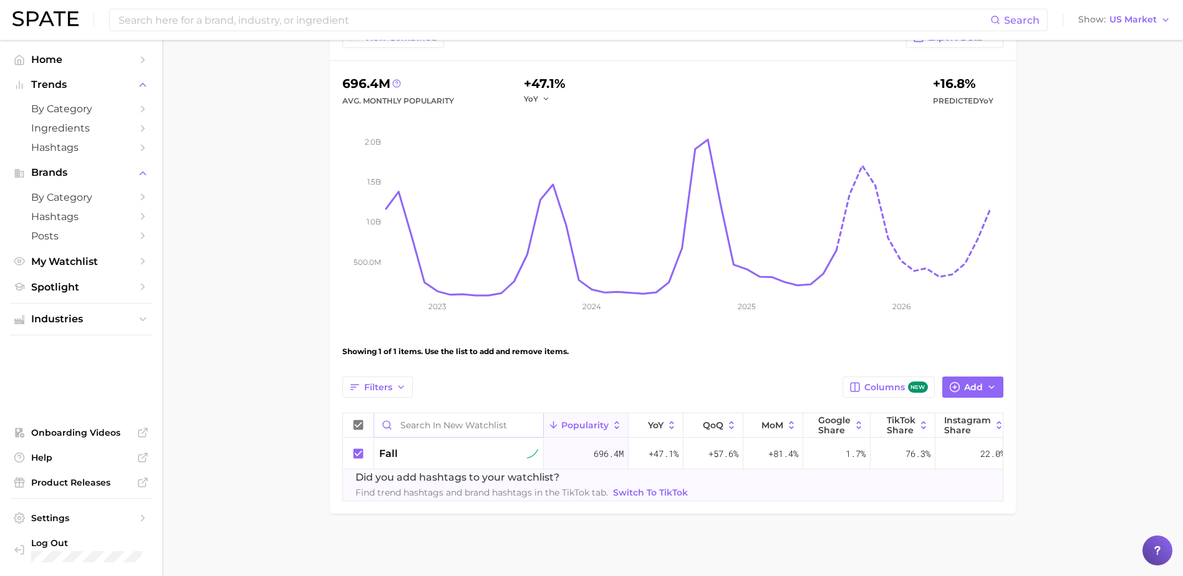
click at [427, 414] on input "Search in New Watchlist" at bounding box center [458, 426] width 169 height 24
click at [427, 414] on input "f" at bounding box center [458, 426] width 169 height 24
type input "f"
click at [970, 382] on span "Add" at bounding box center [973, 387] width 19 height 11
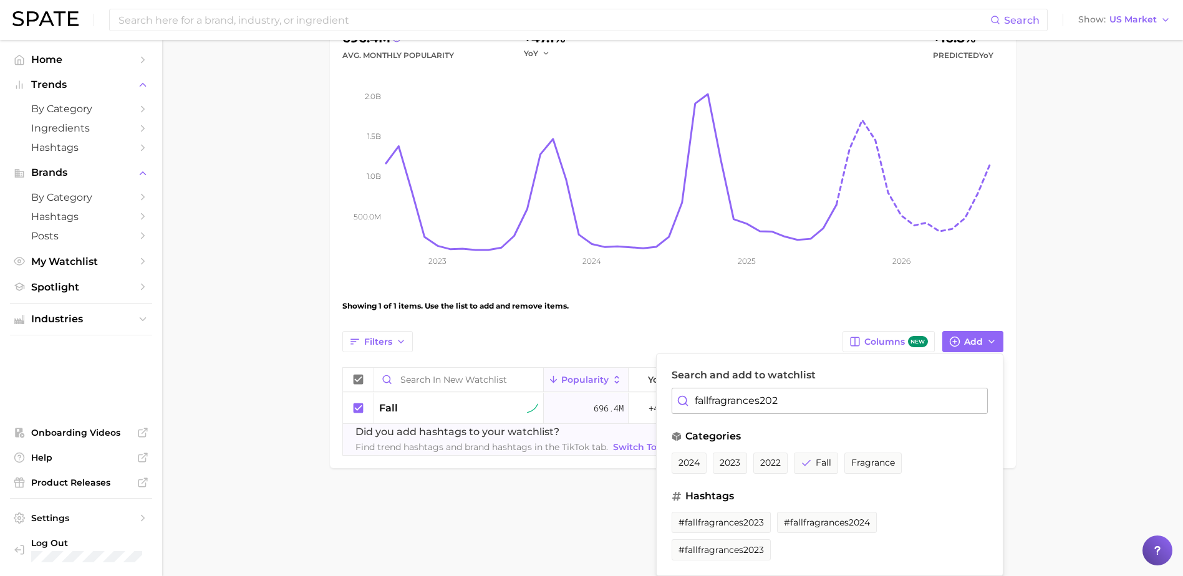
scroll to position [129, 0]
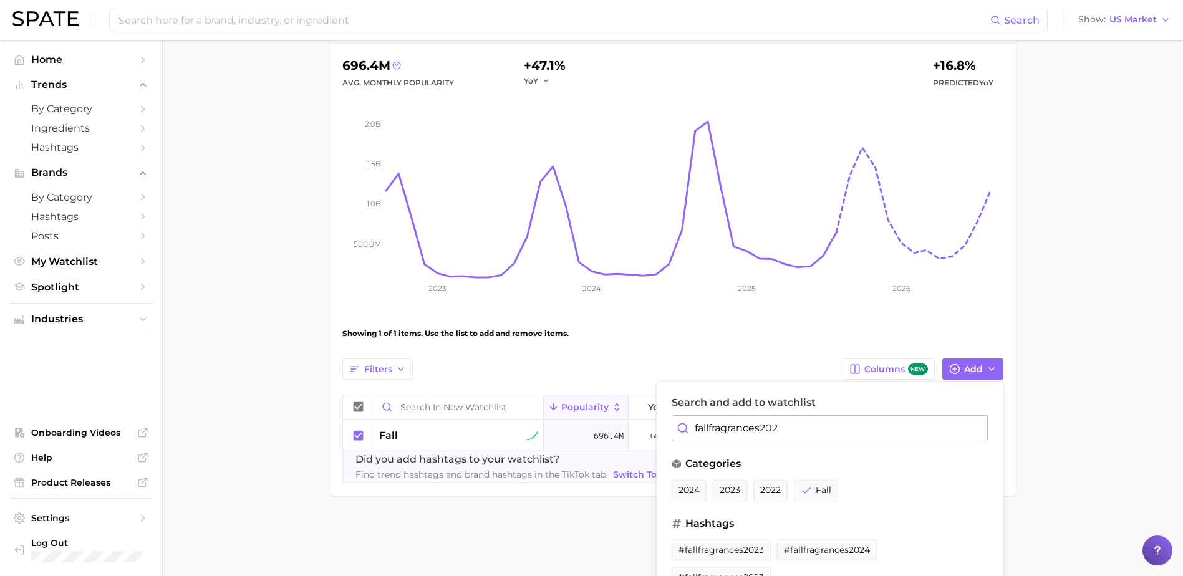
type input "fallfragrances202"
click at [1173, 401] on main "New Watchlist Settings Overview Google TikTok View Combined Export Data 696.4m …" at bounding box center [672, 234] width 1021 height 647
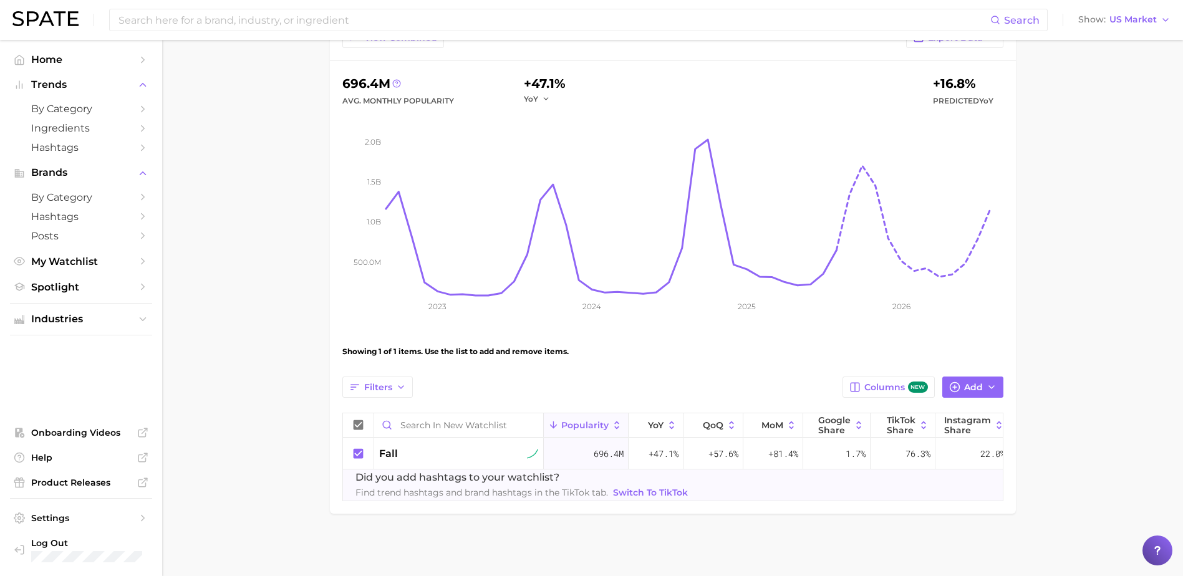
scroll to position [0, 0]
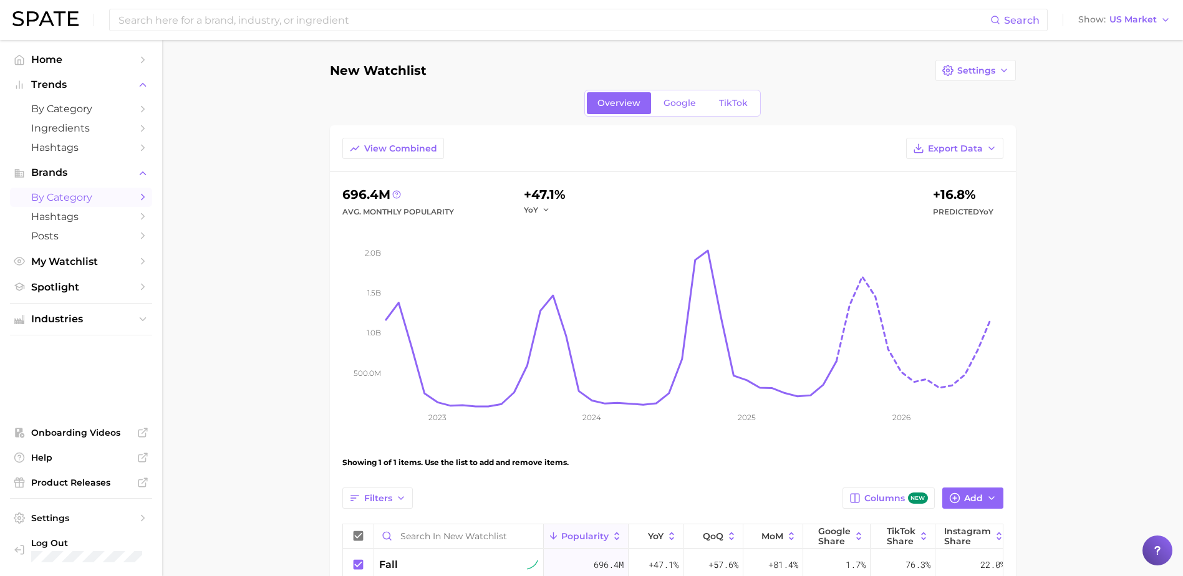
click at [66, 190] on link "by Category" at bounding box center [81, 197] width 142 height 19
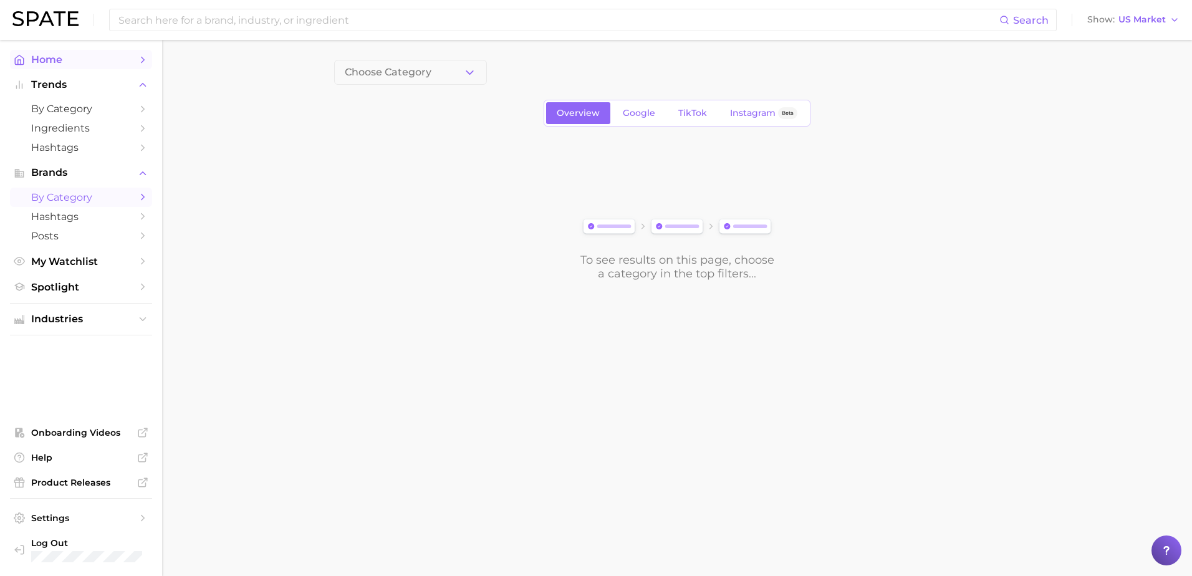
click at [100, 61] on span "Home" at bounding box center [81, 60] width 100 height 12
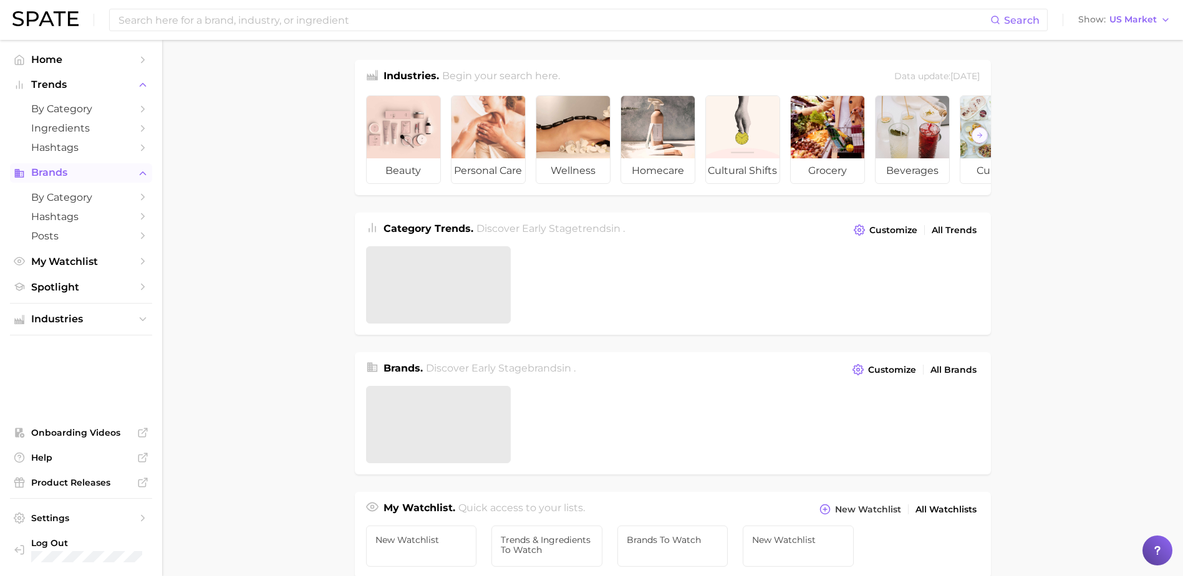
click at [63, 174] on span "Brands" at bounding box center [81, 172] width 100 height 11
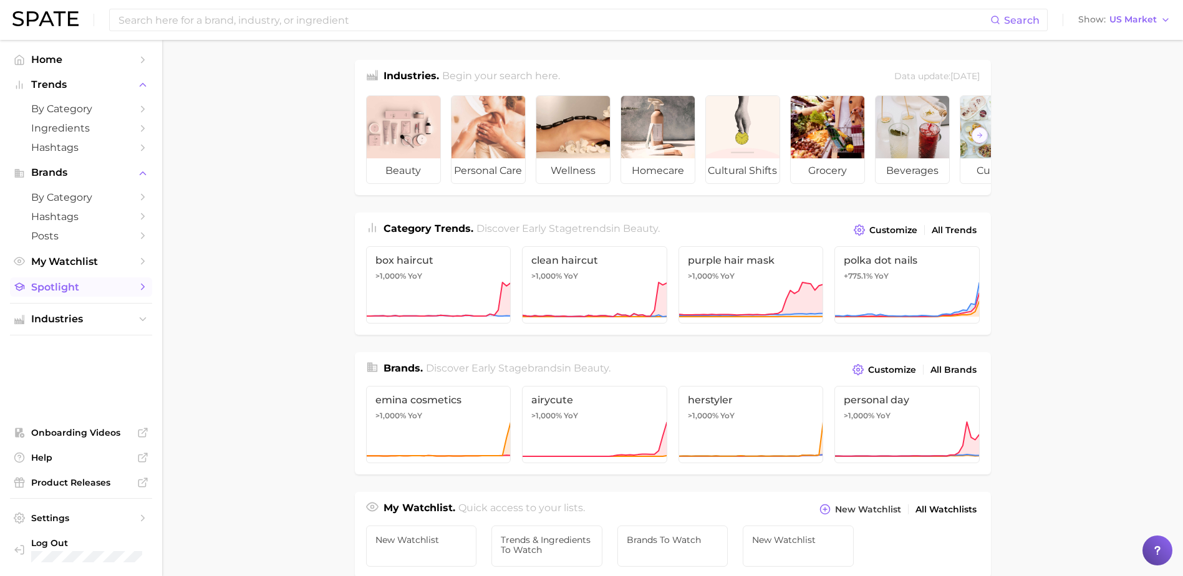
click at [54, 291] on span "Spotlight" at bounding box center [81, 287] width 100 height 12
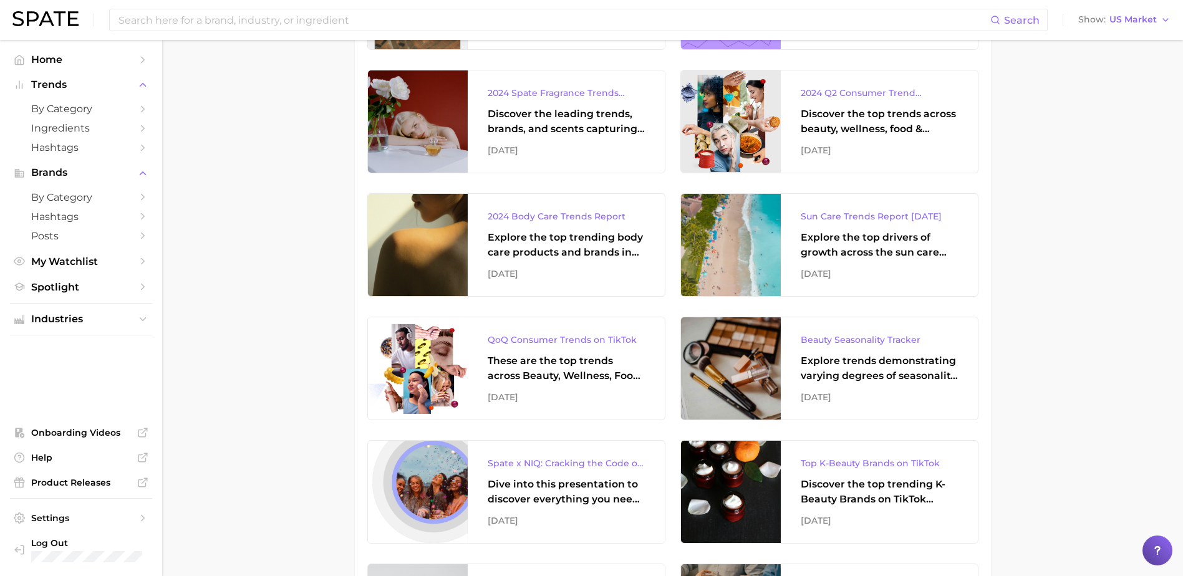
scroll to position [2041, 0]
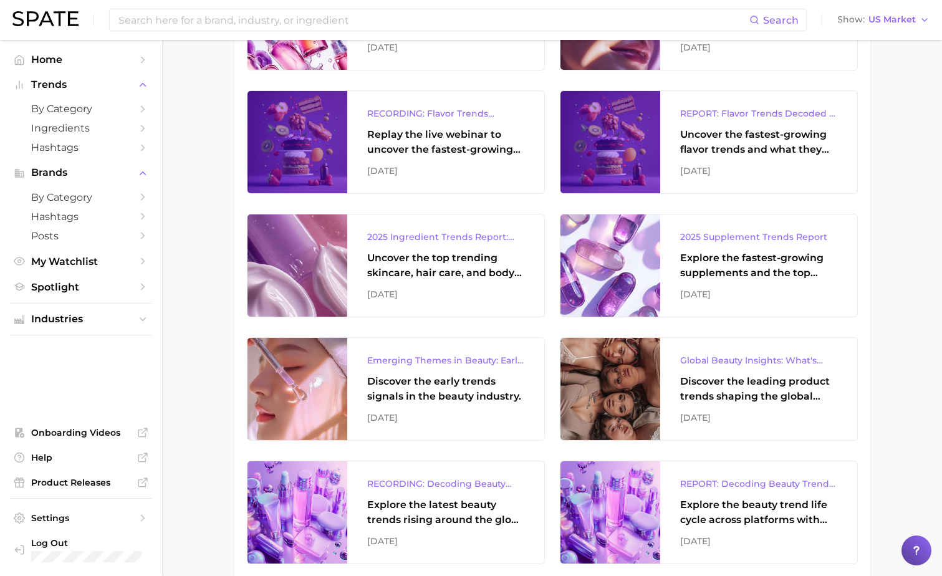
scroll to position [820, 0]
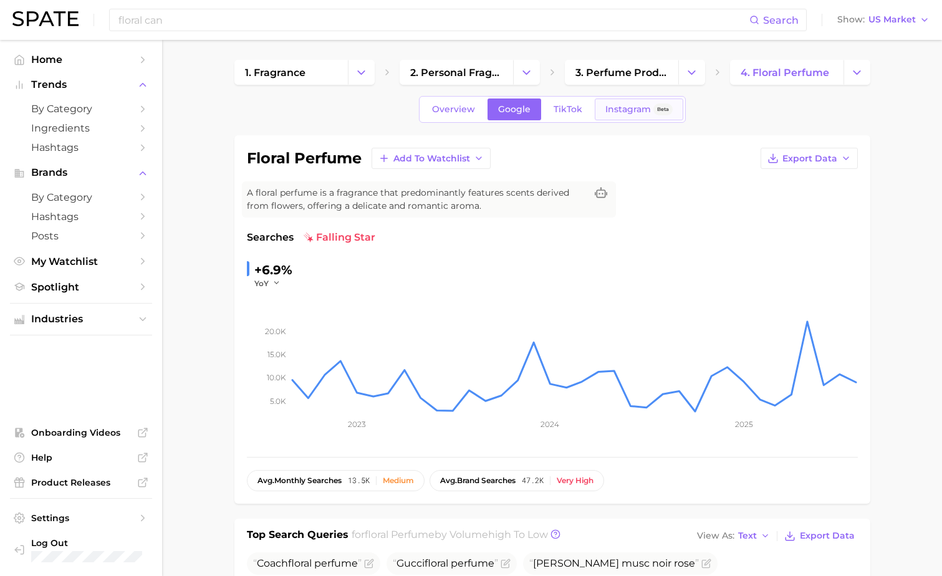
click at [624, 112] on span "Instagram" at bounding box center [629, 109] width 46 height 11
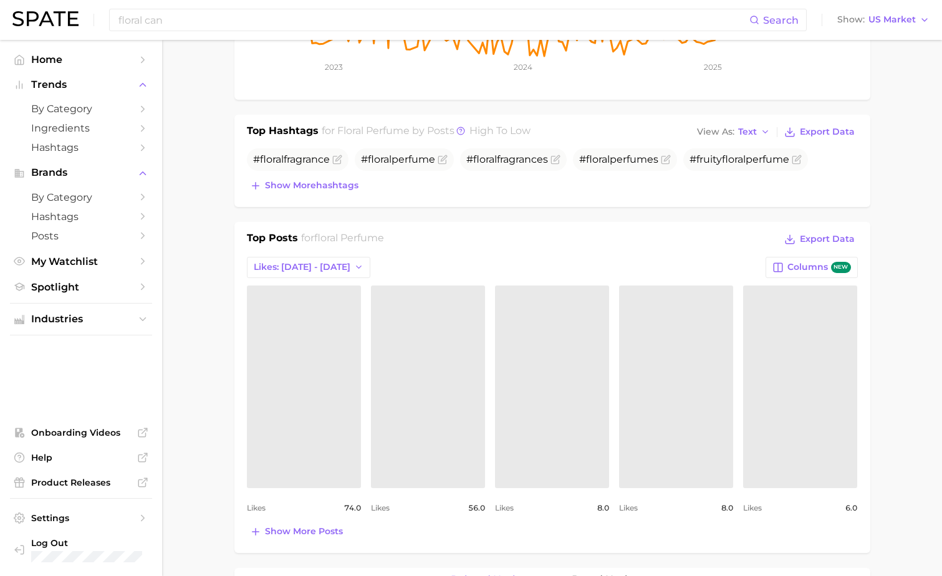
scroll to position [360, 0]
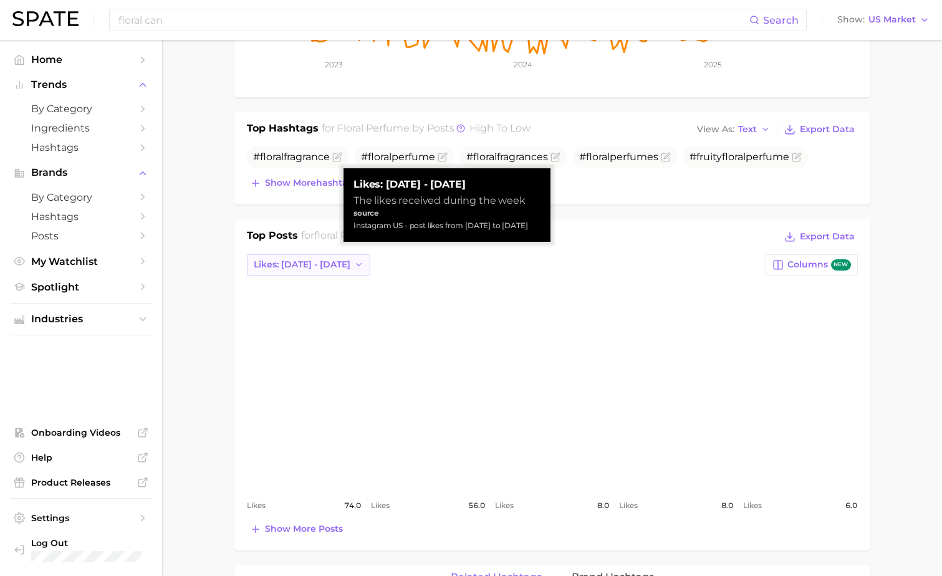
click at [317, 269] on span "Likes: Sep 7 - 14" at bounding box center [302, 264] width 97 height 11
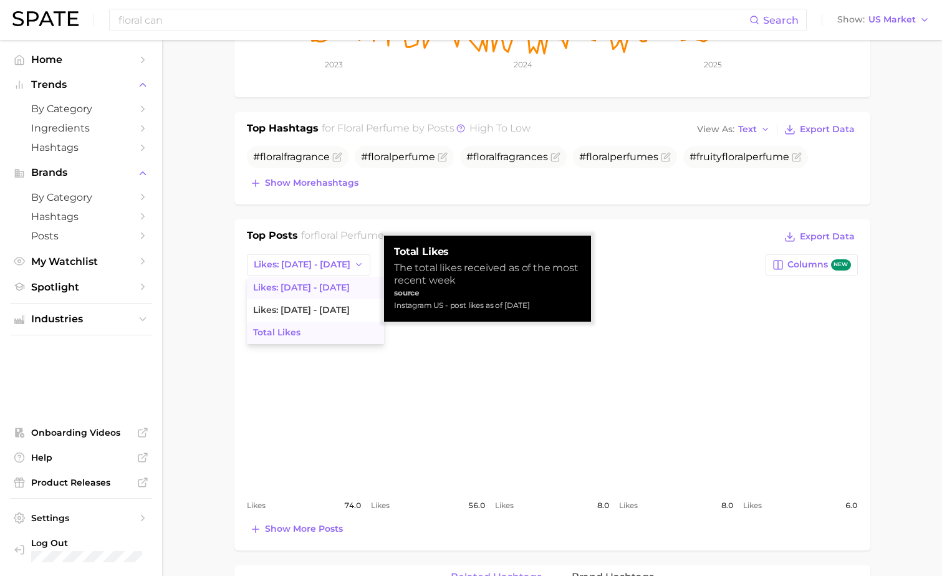
click at [295, 334] on span "Total Likes" at bounding box center [276, 332] width 47 height 11
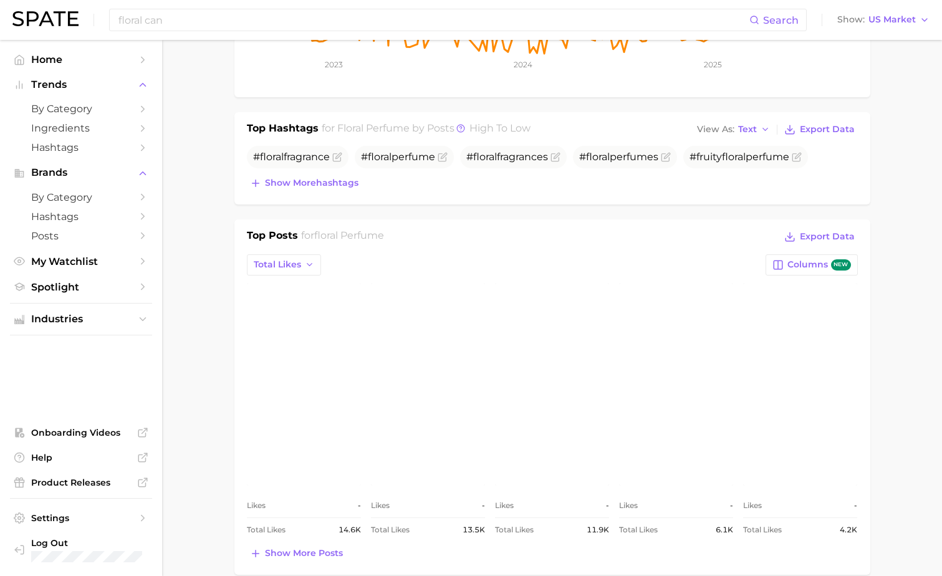
click at [295, 362] on link "view post on Instagram" at bounding box center [304, 384] width 114 height 203
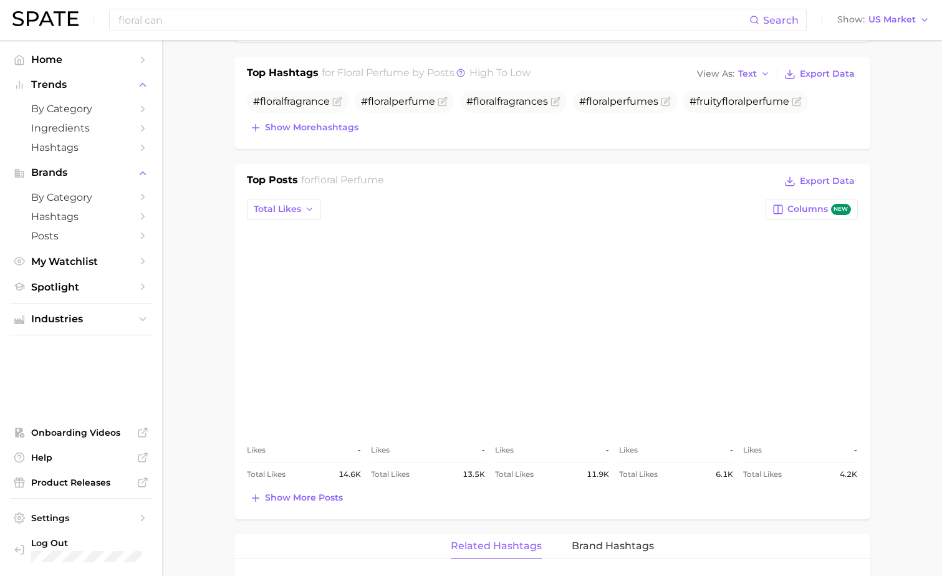
scroll to position [416, 0]
click at [806, 334] on link "view post on Instagram" at bounding box center [800, 328] width 114 height 203
click at [329, 502] on span "Show more posts" at bounding box center [304, 497] width 78 height 11
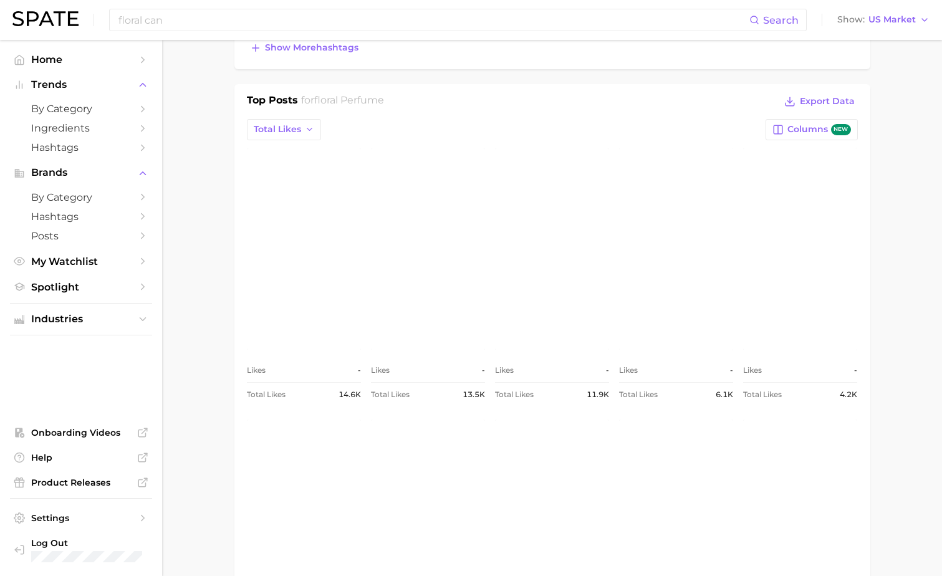
scroll to position [496, 0]
click at [691, 269] on link "view post on Instagram" at bounding box center [676, 248] width 114 height 203
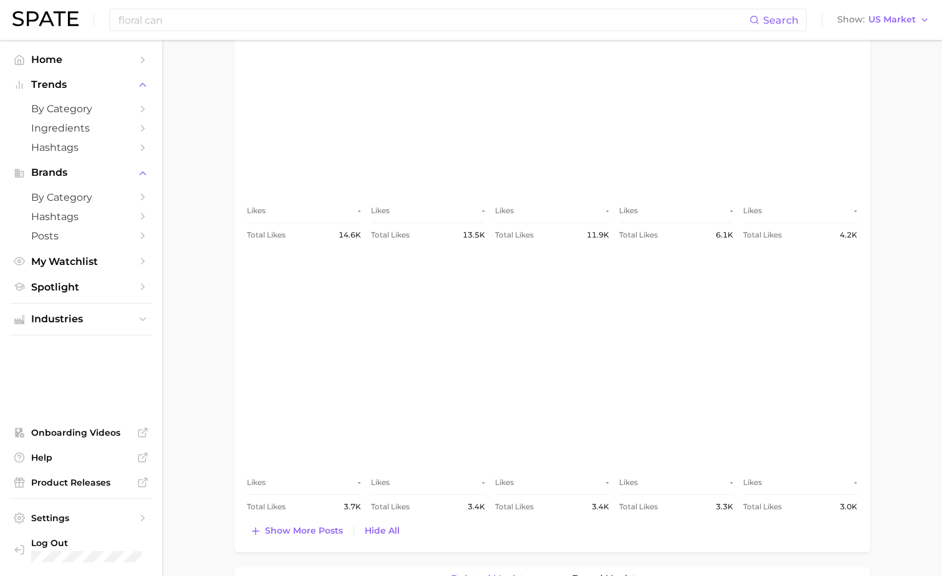
scroll to position [655, 0]
click at [313, 391] on link "view post on Instagram" at bounding box center [304, 360] width 114 height 203
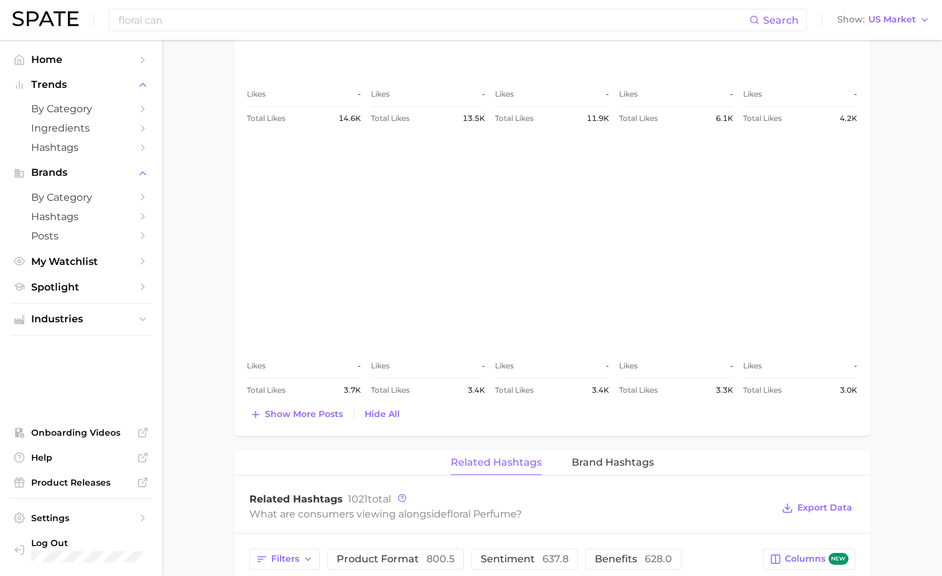
scroll to position [772, 0]
click at [311, 413] on span "Show more posts" at bounding box center [304, 414] width 78 height 11
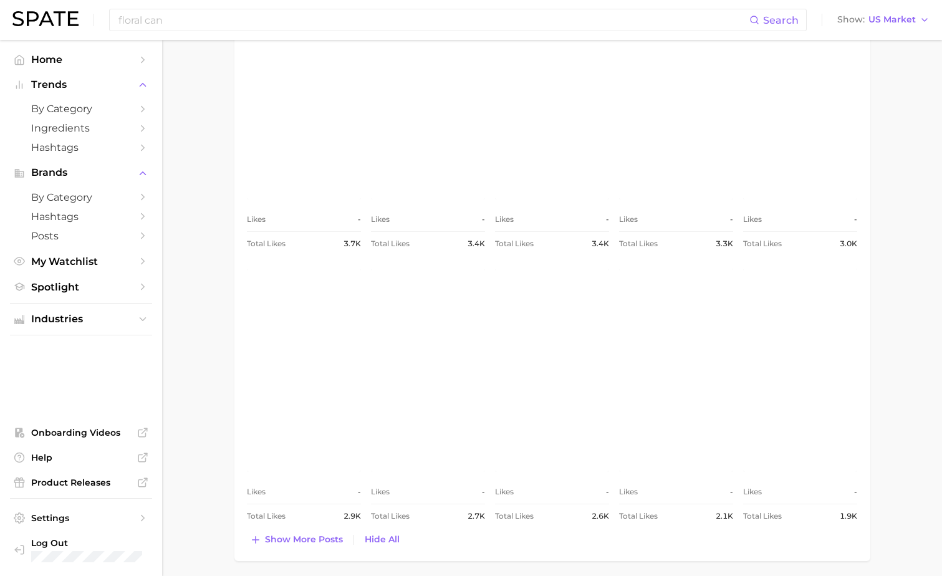
scroll to position [922, 0]
click at [571, 392] on link "view post on Instagram" at bounding box center [552, 365] width 114 height 203
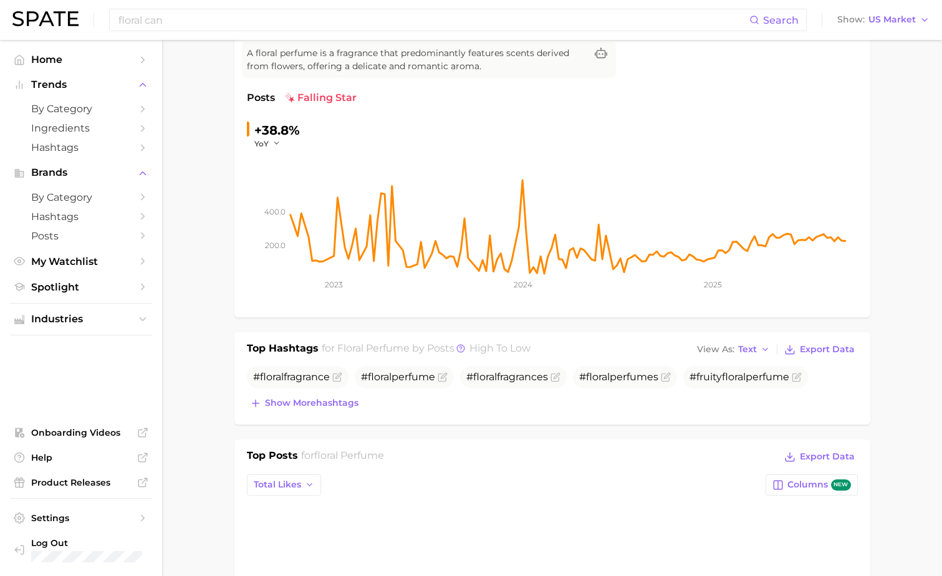
scroll to position [0, 0]
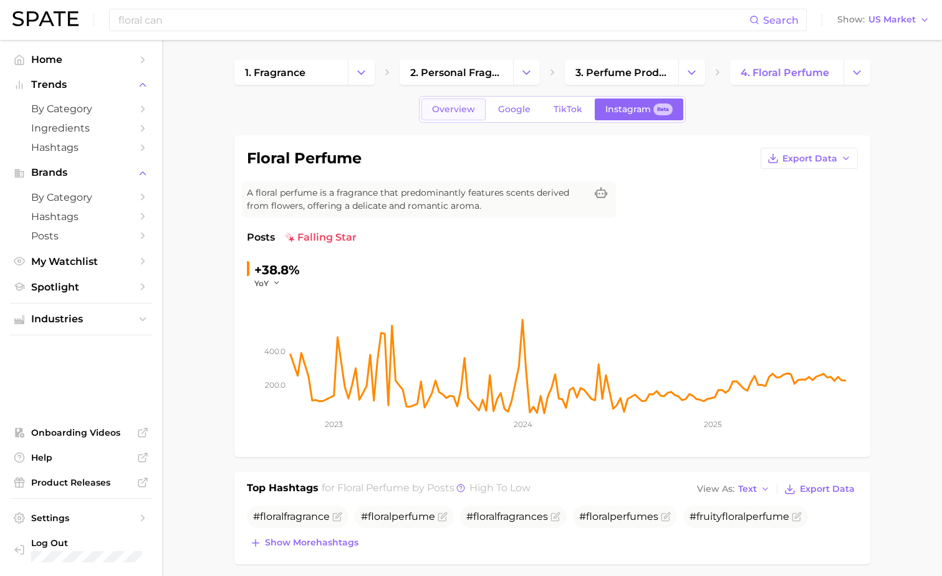
click at [443, 118] on link "Overview" at bounding box center [454, 110] width 64 height 22
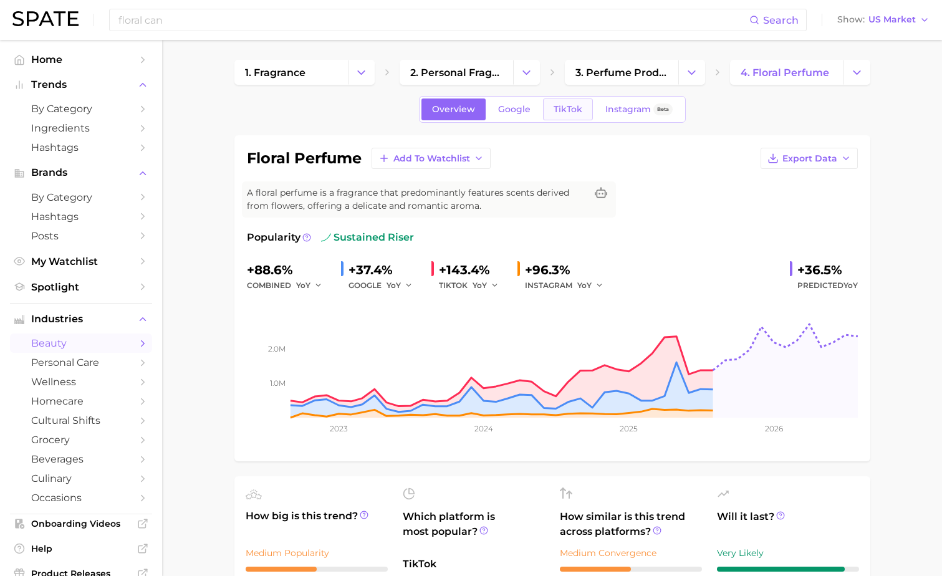
click at [571, 105] on span "TikTok" at bounding box center [568, 109] width 29 height 11
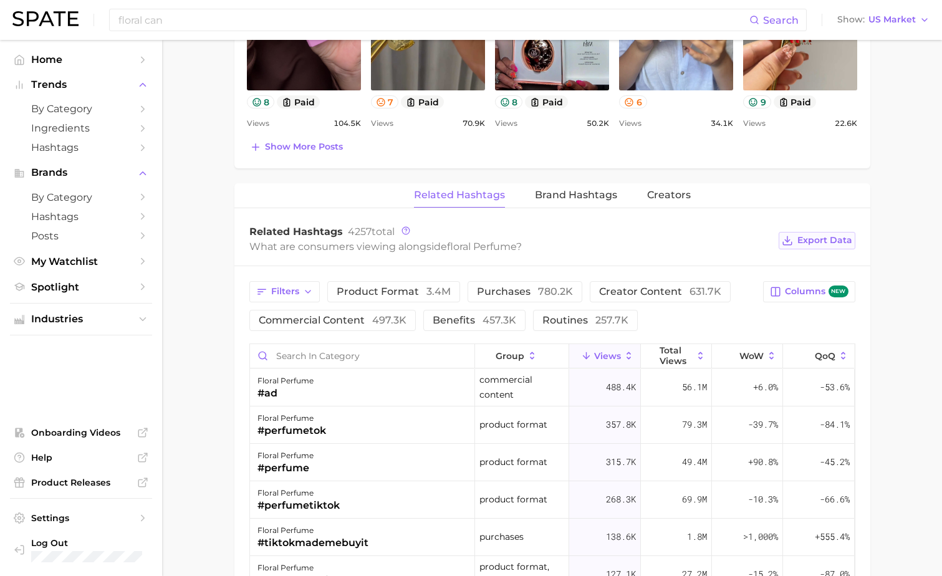
click at [821, 238] on span "Export Data" at bounding box center [825, 240] width 55 height 11
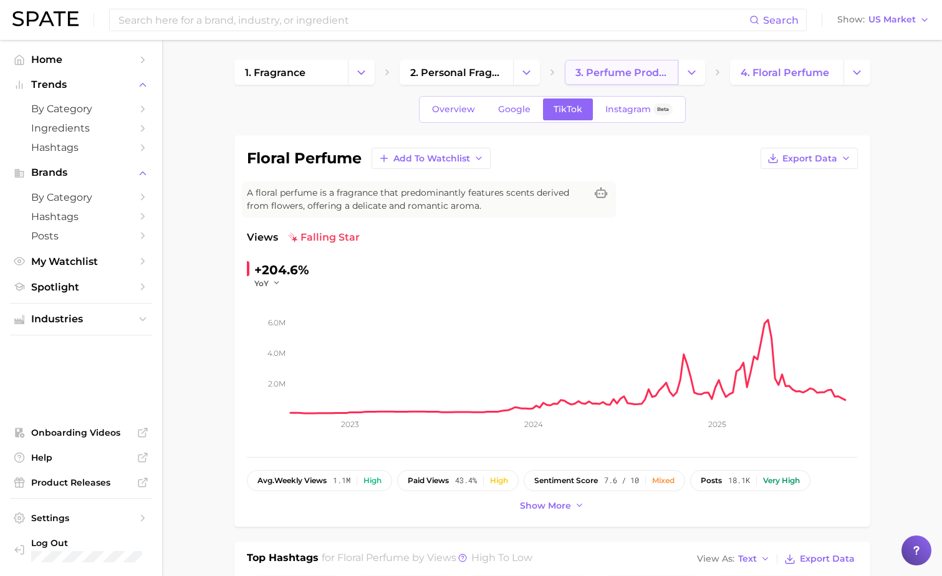
click at [619, 69] on span "3. perfume products" at bounding box center [622, 73] width 92 height 12
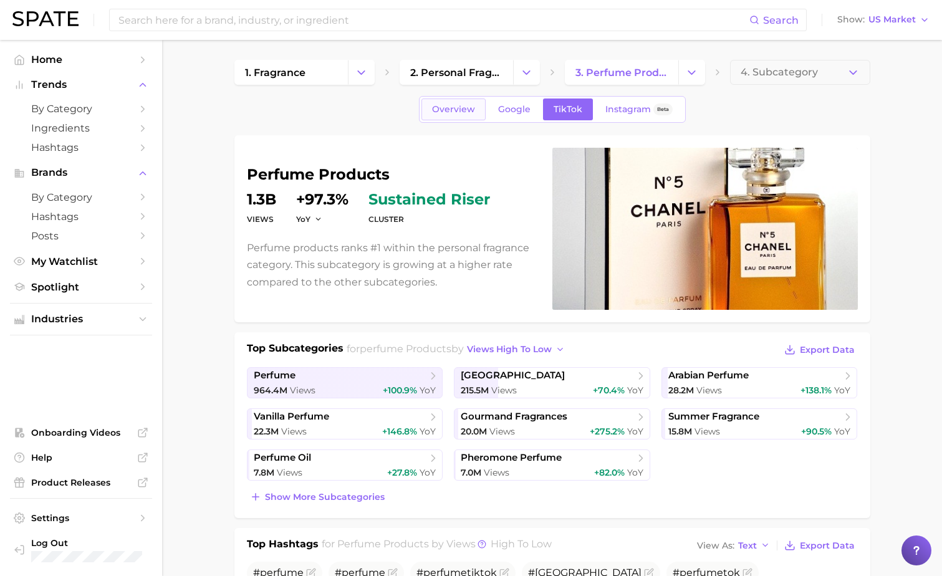
click at [470, 107] on span "Overview" at bounding box center [453, 109] width 43 height 11
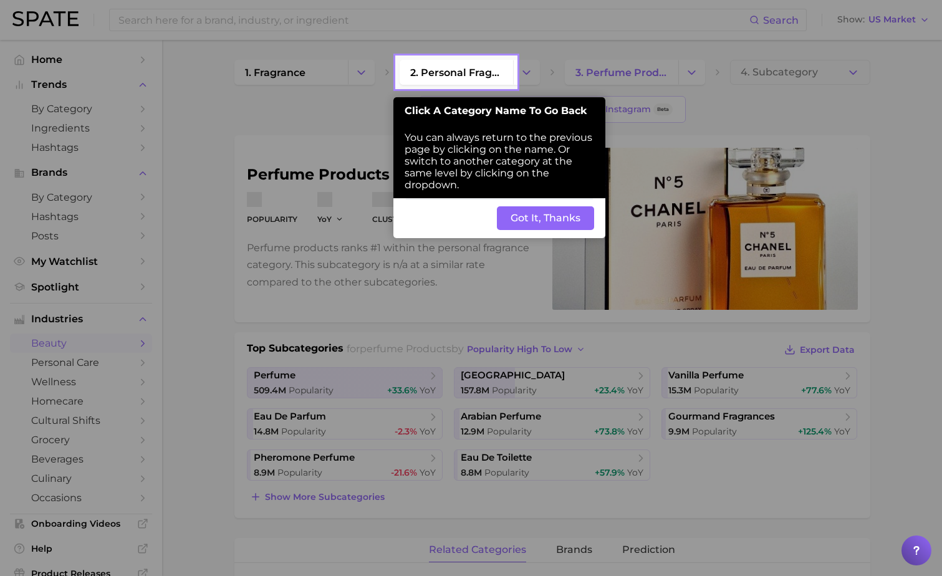
click at [530, 223] on button "Got It, Thanks" at bounding box center [545, 218] width 97 height 24
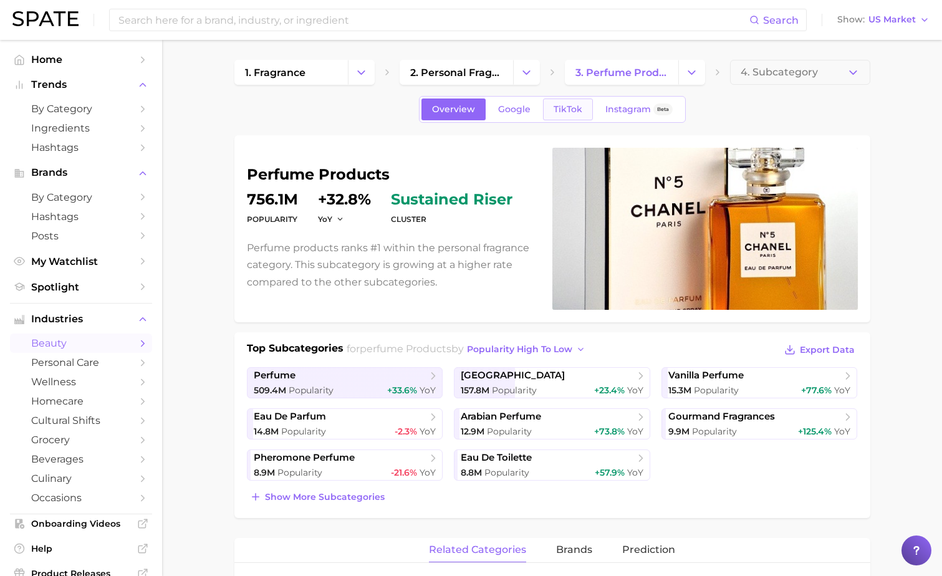
click at [566, 118] on link "TikTok" at bounding box center [568, 110] width 50 height 22
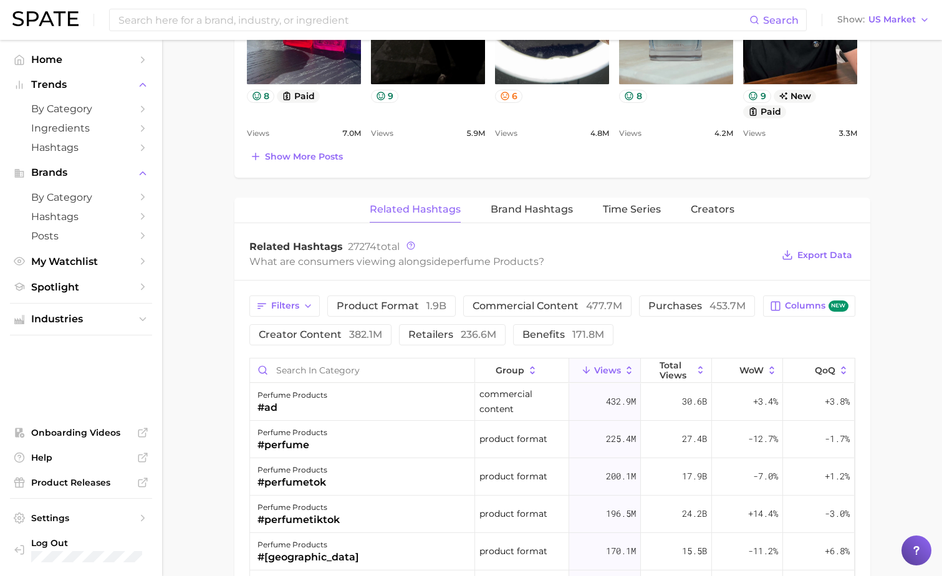
scroll to position [833, 0]
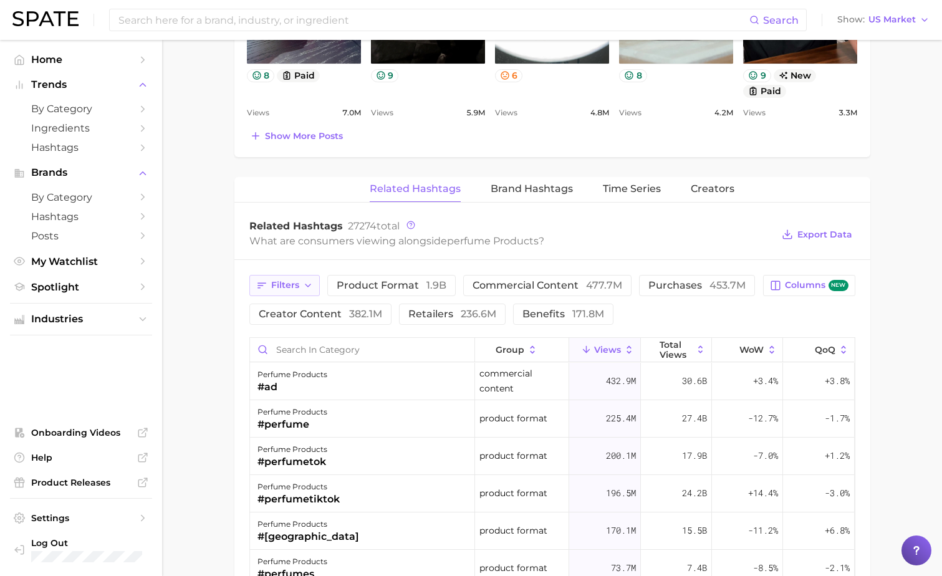
click at [290, 289] on span "Filters" at bounding box center [285, 285] width 28 height 11
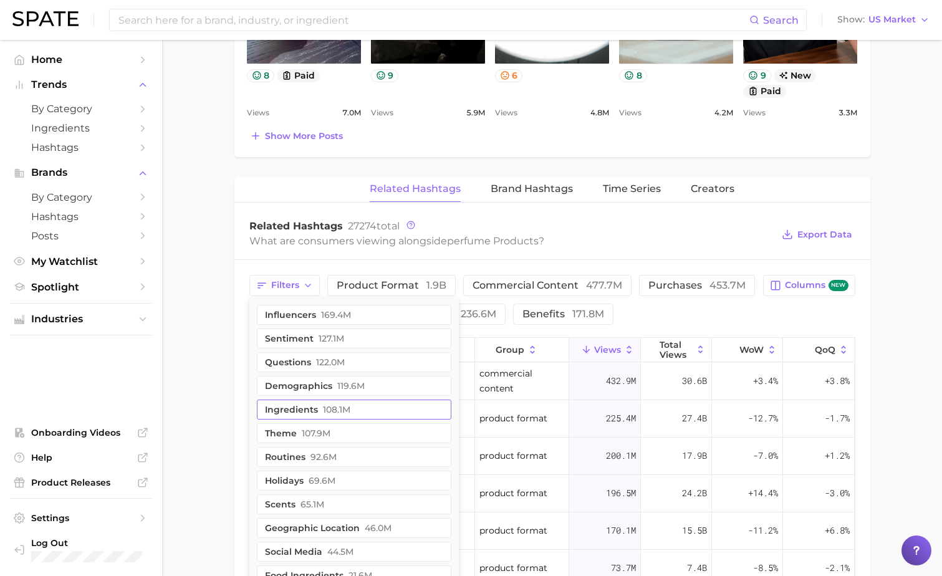
click at [301, 414] on button "ingredients 108.1m" at bounding box center [354, 410] width 195 height 20
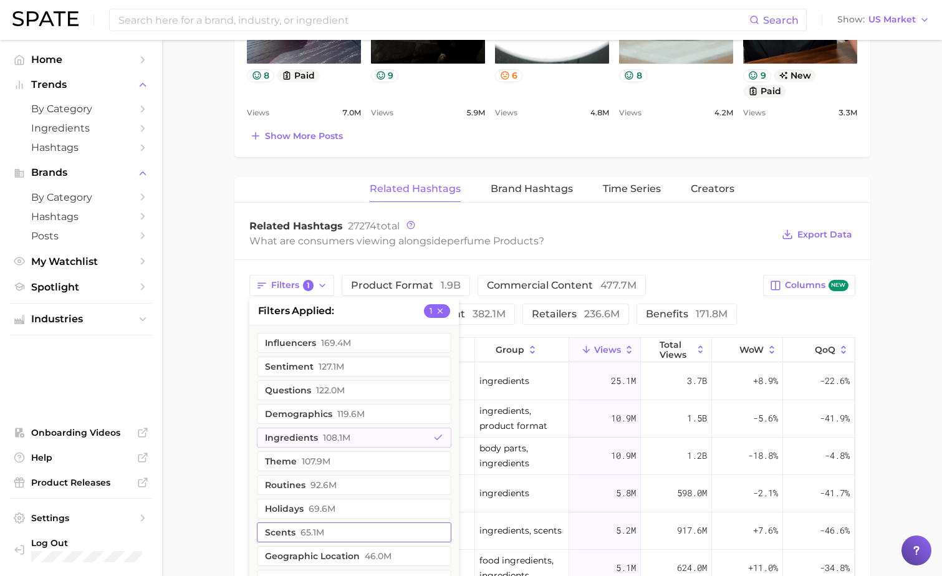
click at [301, 532] on span "65.1m" at bounding box center [313, 533] width 24 height 10
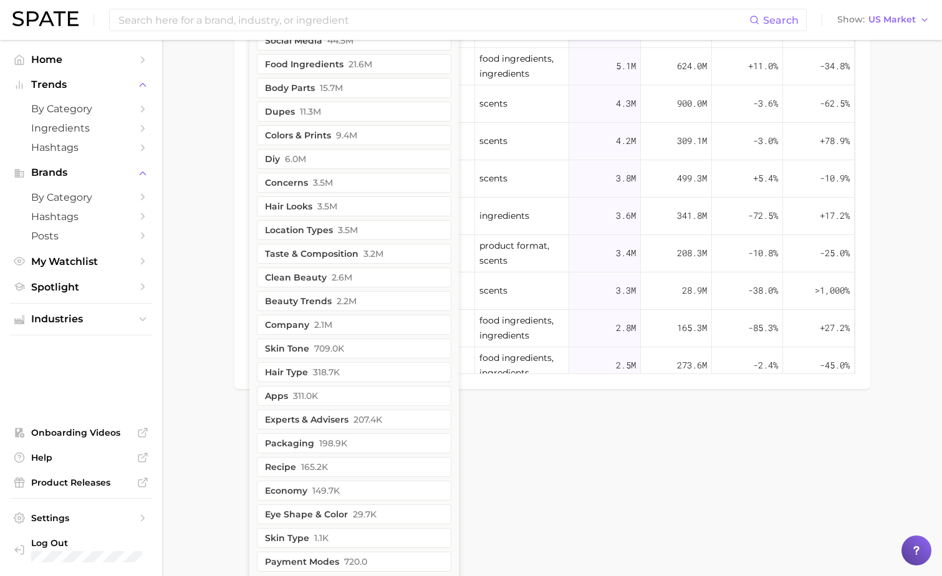
scroll to position [1376, 0]
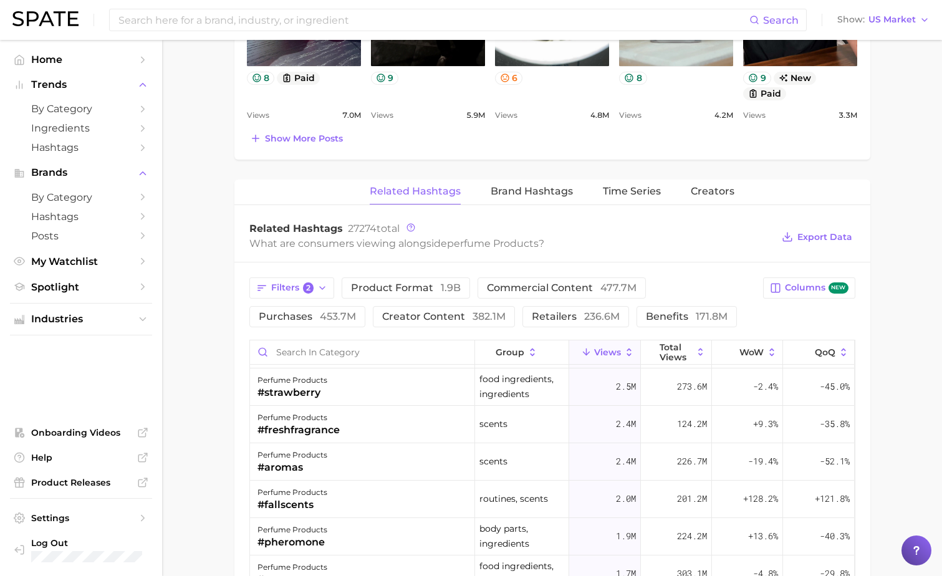
scroll to position [521, 0]
click at [434, 495] on div "perfume products #fallscents" at bounding box center [362, 498] width 225 height 37
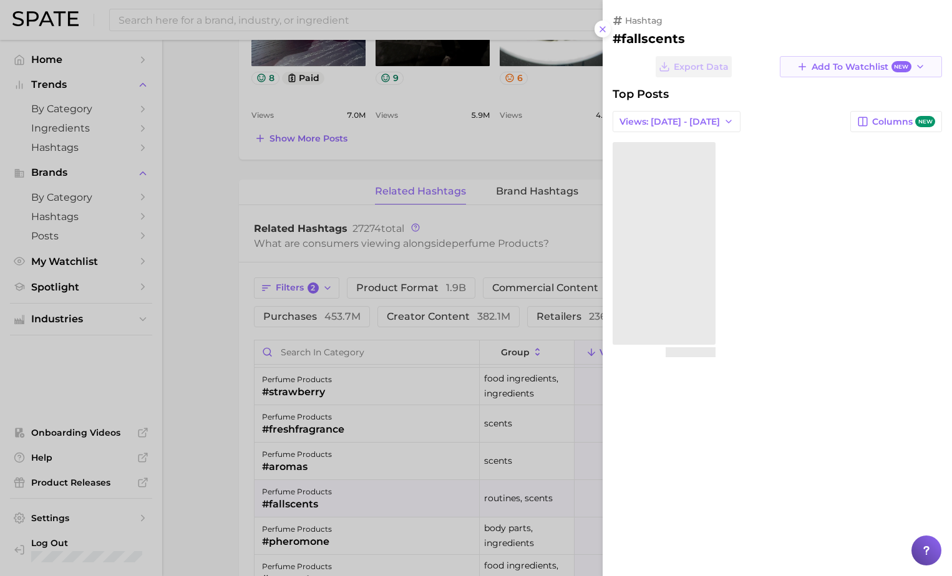
click at [847, 67] on span "Add to Watchlist New" at bounding box center [860, 67] width 99 height 12
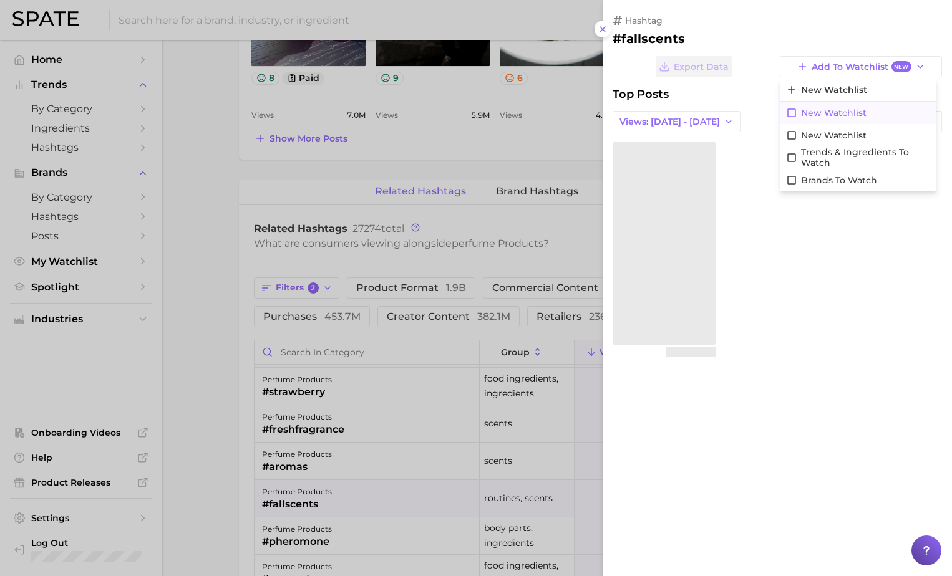
click at [829, 105] on button "New Watchlist" at bounding box center [858, 113] width 157 height 22
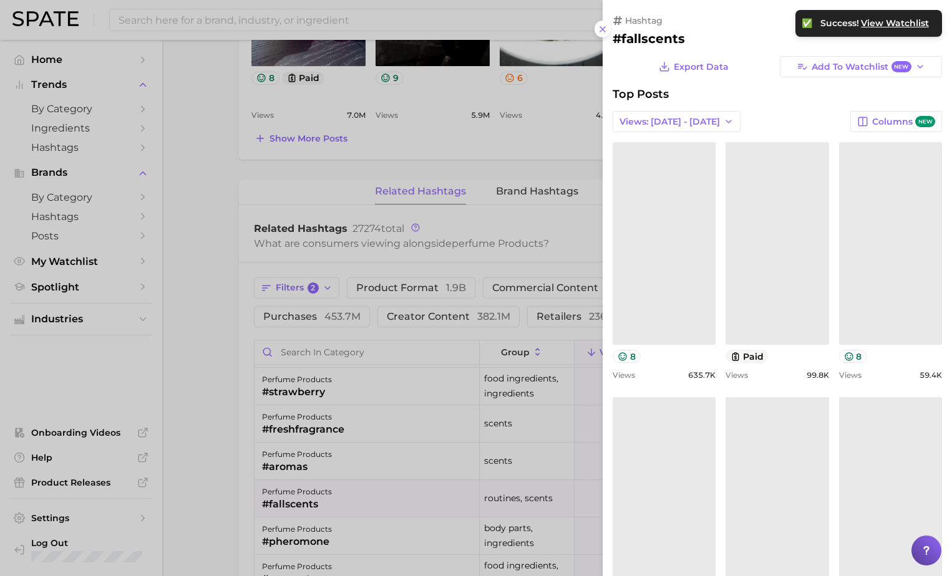
click at [203, 461] on div at bounding box center [476, 288] width 952 height 576
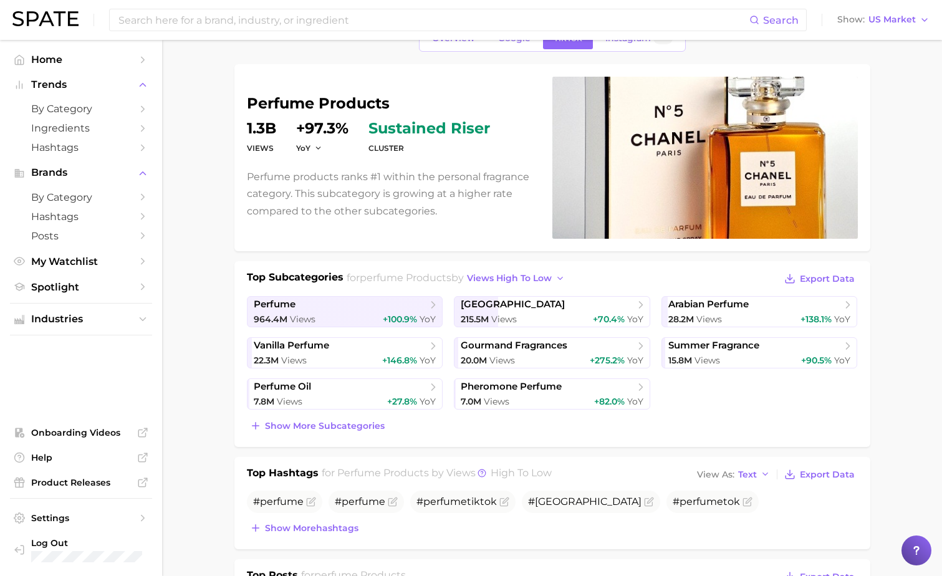
scroll to position [0, 0]
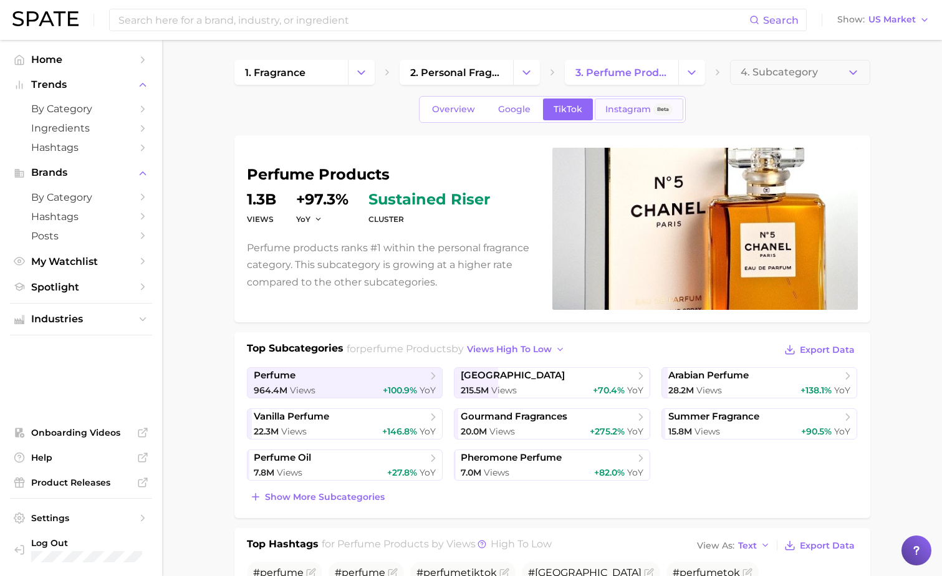
click at [629, 108] on span "Instagram" at bounding box center [629, 109] width 46 height 11
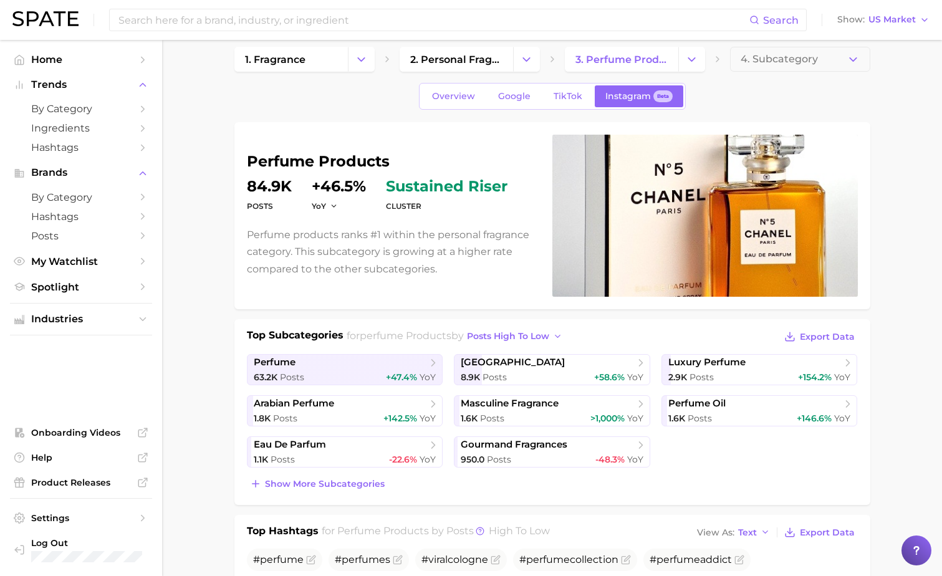
scroll to position [12, 0]
click at [359, 481] on span "Show more subcategories" at bounding box center [325, 485] width 120 height 11
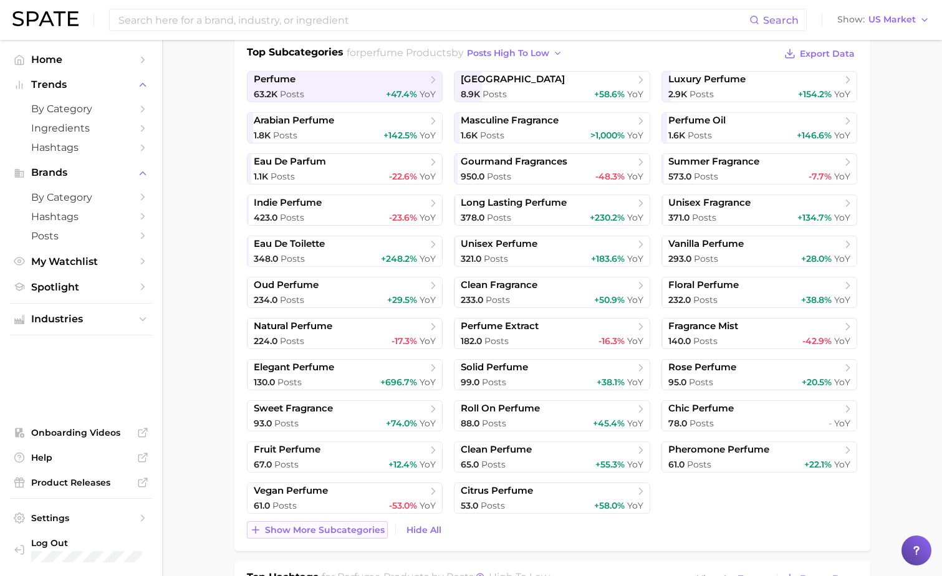
scroll to position [298, 0]
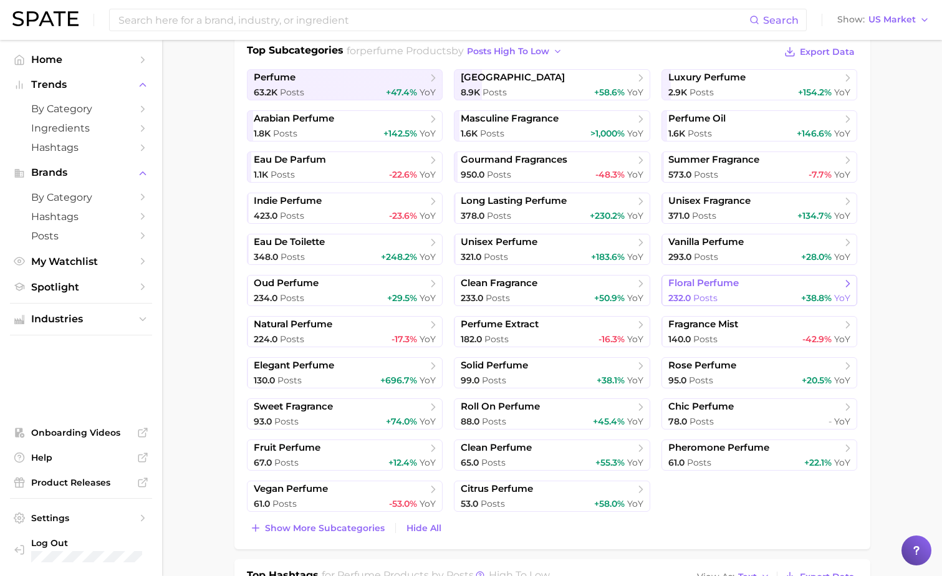
click at [767, 279] on span "floral perfume" at bounding box center [755, 284] width 173 height 12
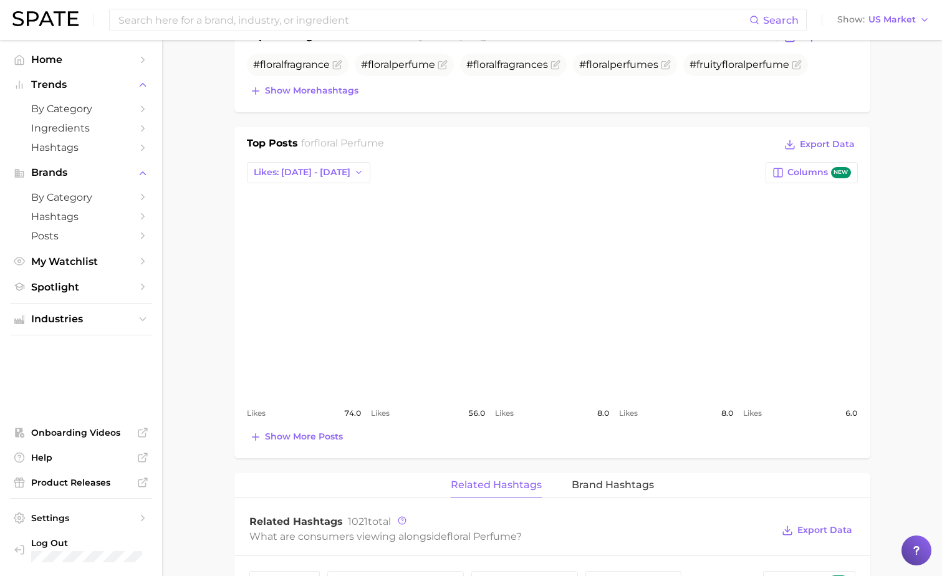
scroll to position [422, 0]
